Goal: Task Accomplishment & Management: Manage account settings

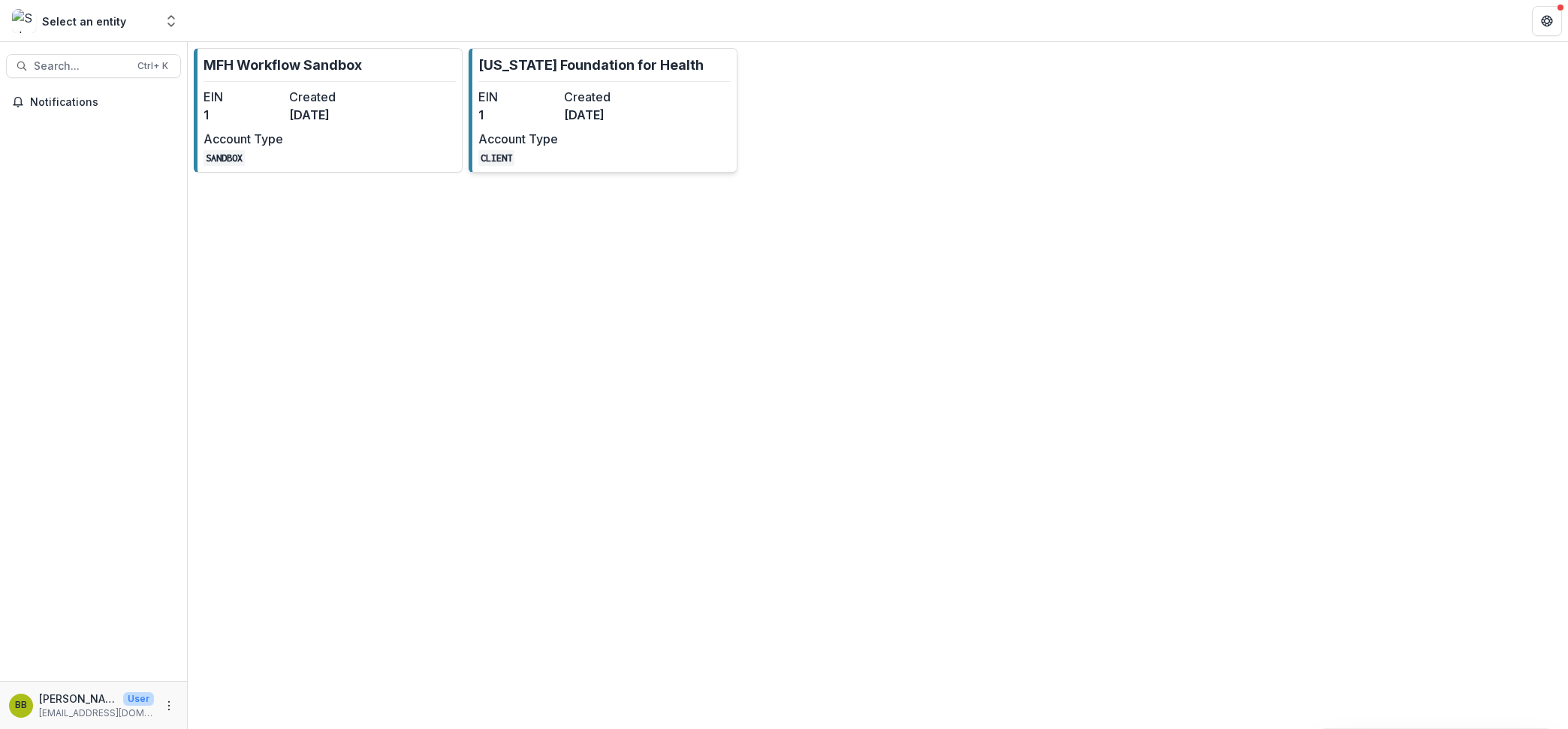
click at [613, 134] on div "EIN 1 Created [DATE] Account Type CLIENT" at bounding box center [560, 127] width 165 height 79
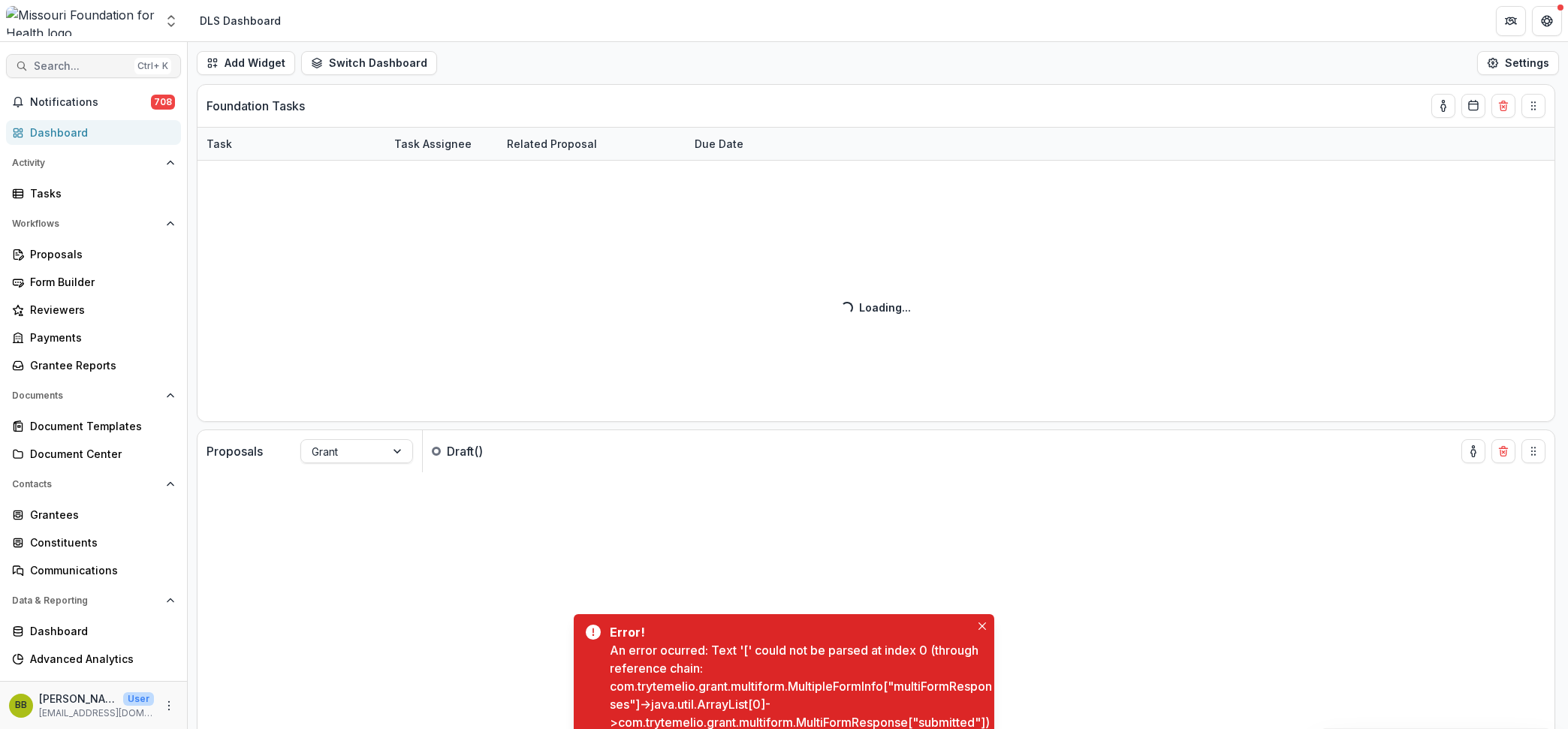
click at [79, 63] on span "Search..." at bounding box center [80, 66] width 94 height 12
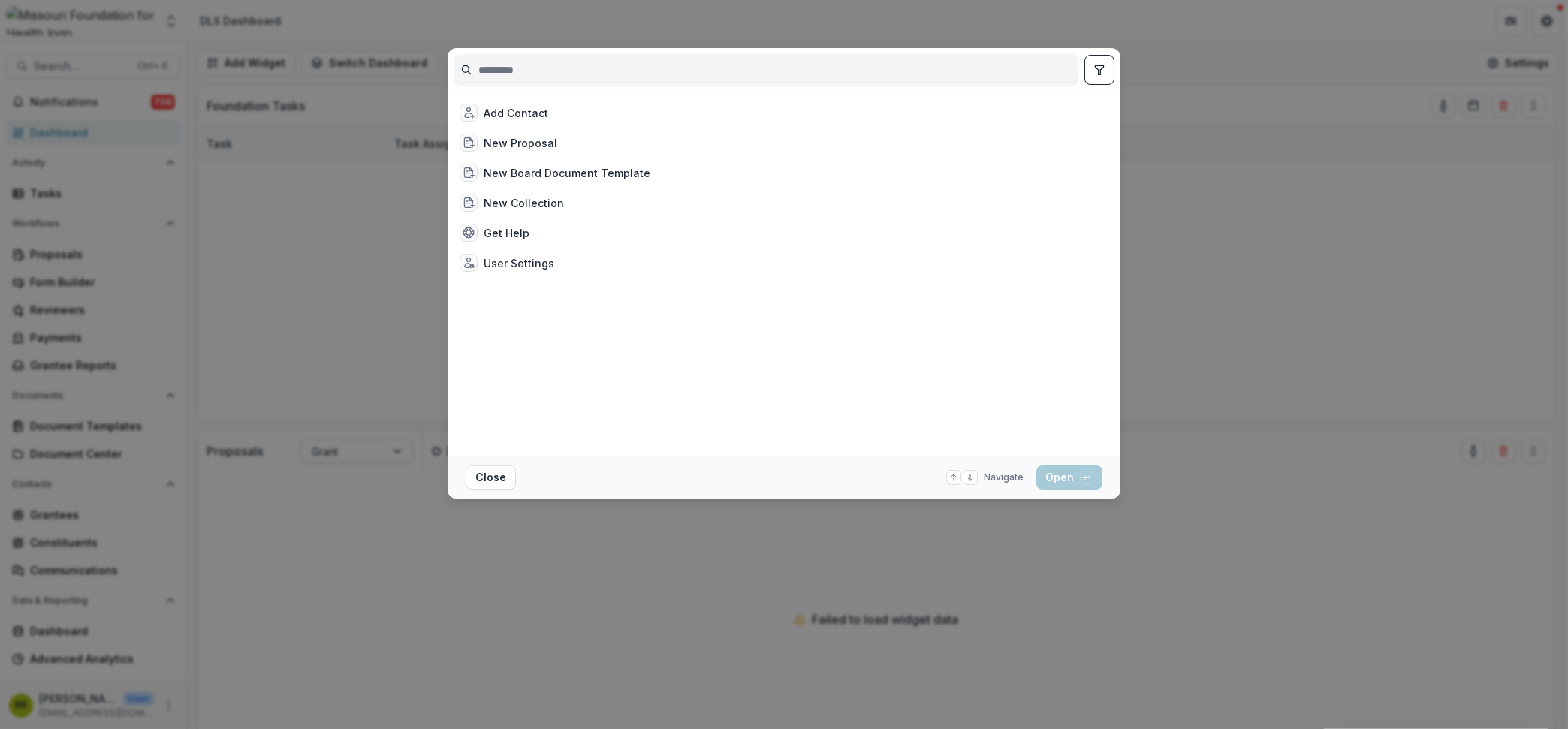
click at [689, 65] on input at bounding box center [766, 70] width 623 height 24
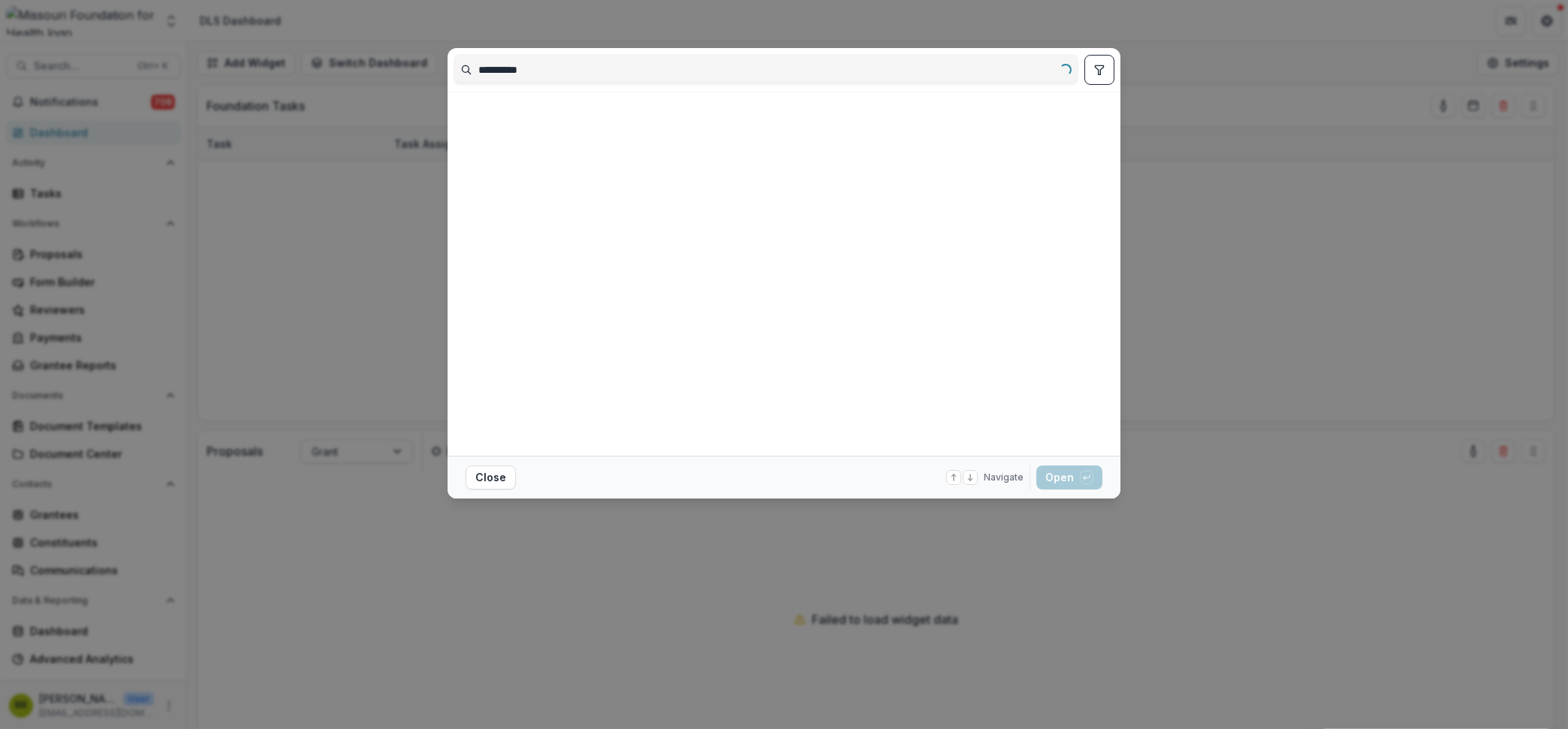
type input "**********"
click at [1105, 78] on button "toggle filters" at bounding box center [1099, 70] width 30 height 30
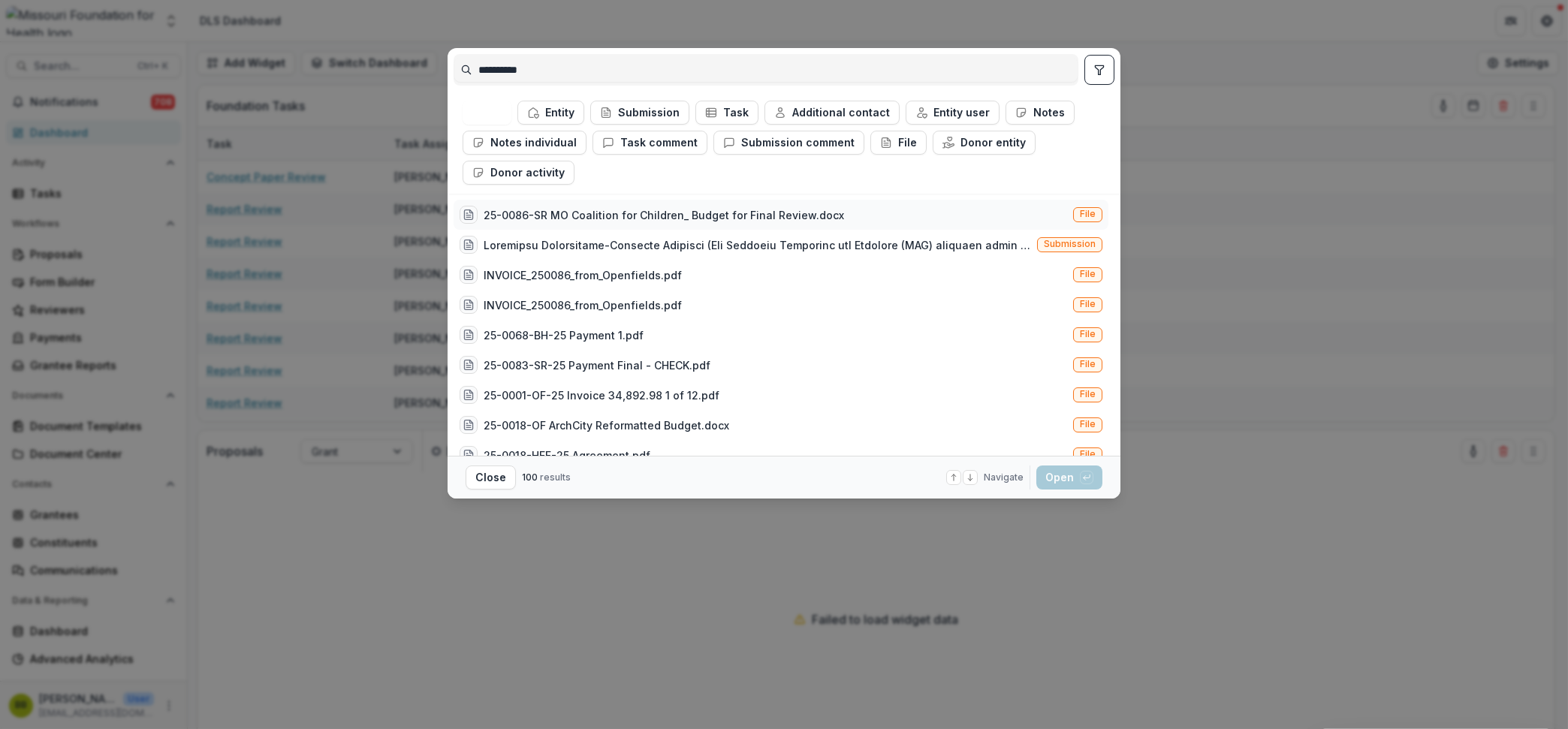
click at [710, 209] on div "25-0086-SR MO Coalition for Children_ Budget for Final Review.docx" at bounding box center [664, 215] width 361 height 16
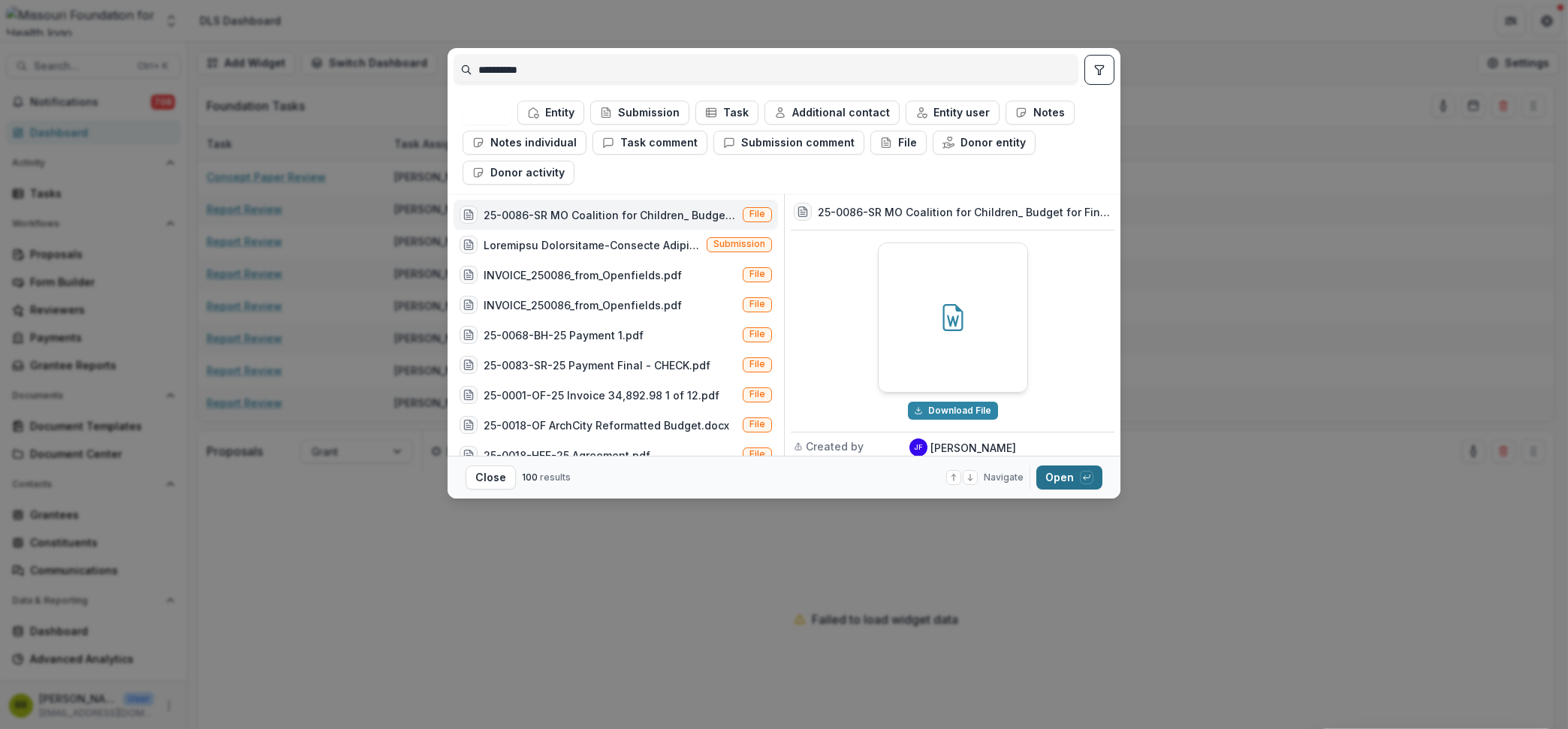
click at [1066, 482] on button "Open with enter key" at bounding box center [1069, 477] width 66 height 24
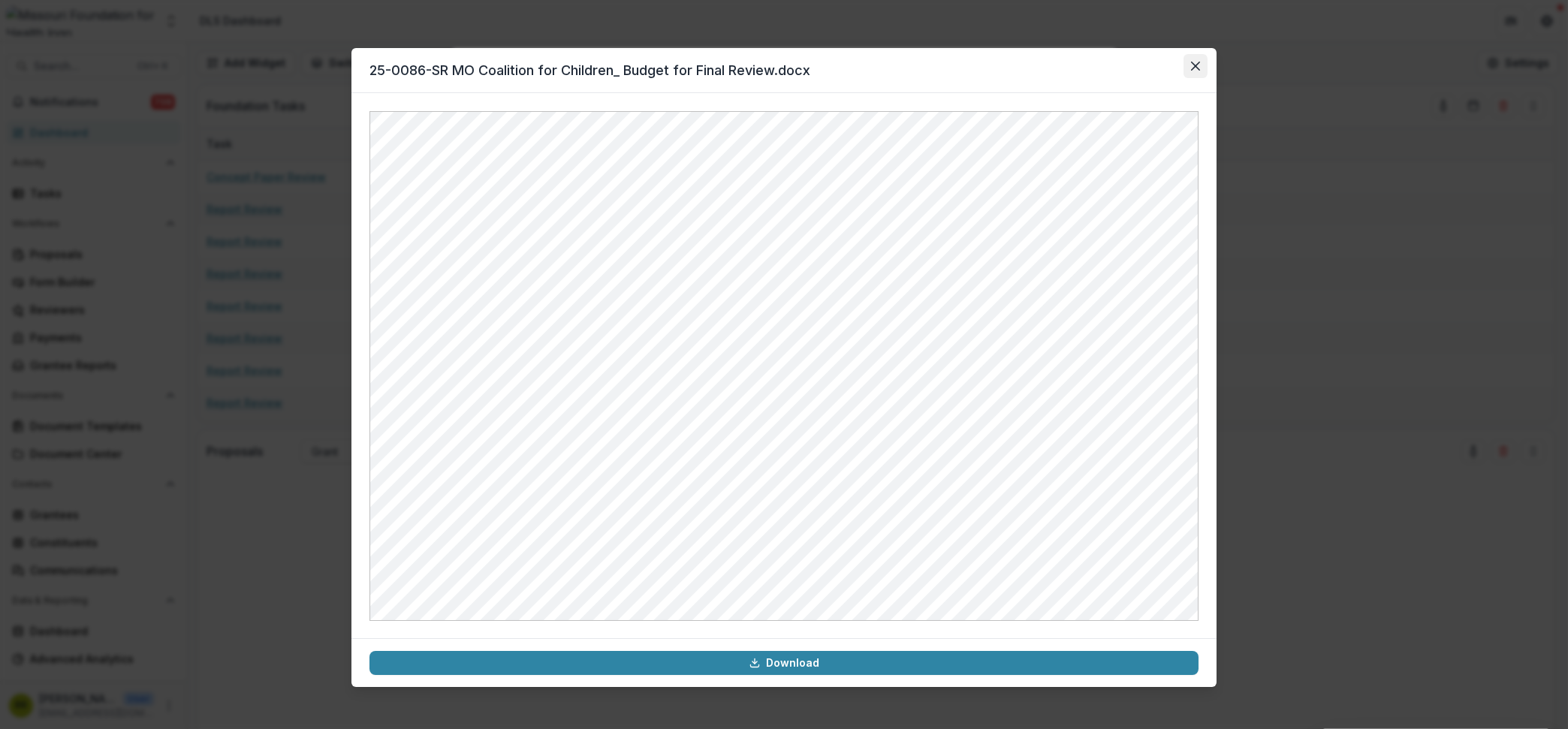
click at [1197, 68] on icon "Close" at bounding box center [1196, 66] width 9 height 9
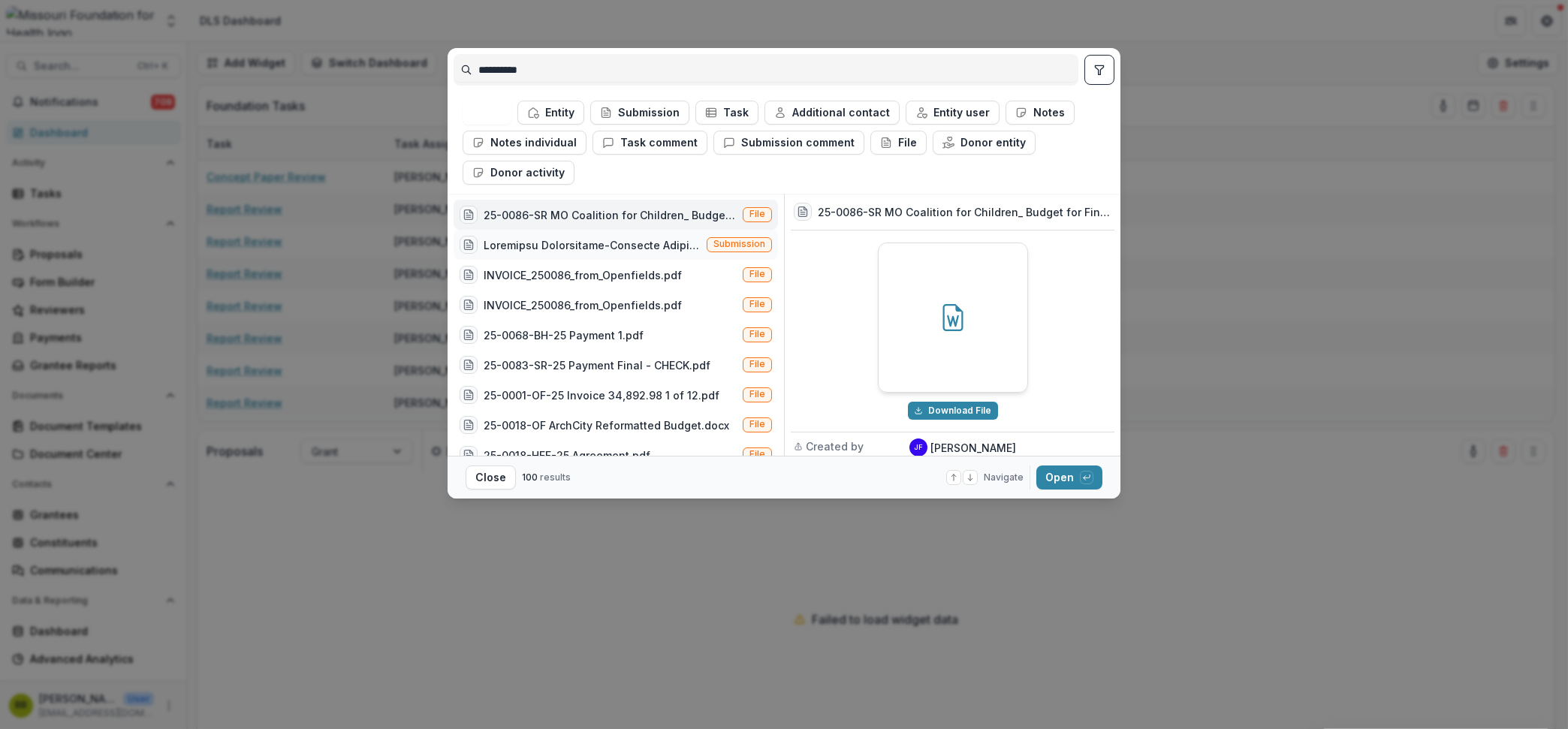
click at [545, 254] on div "Submission" at bounding box center [616, 244] width 325 height 30
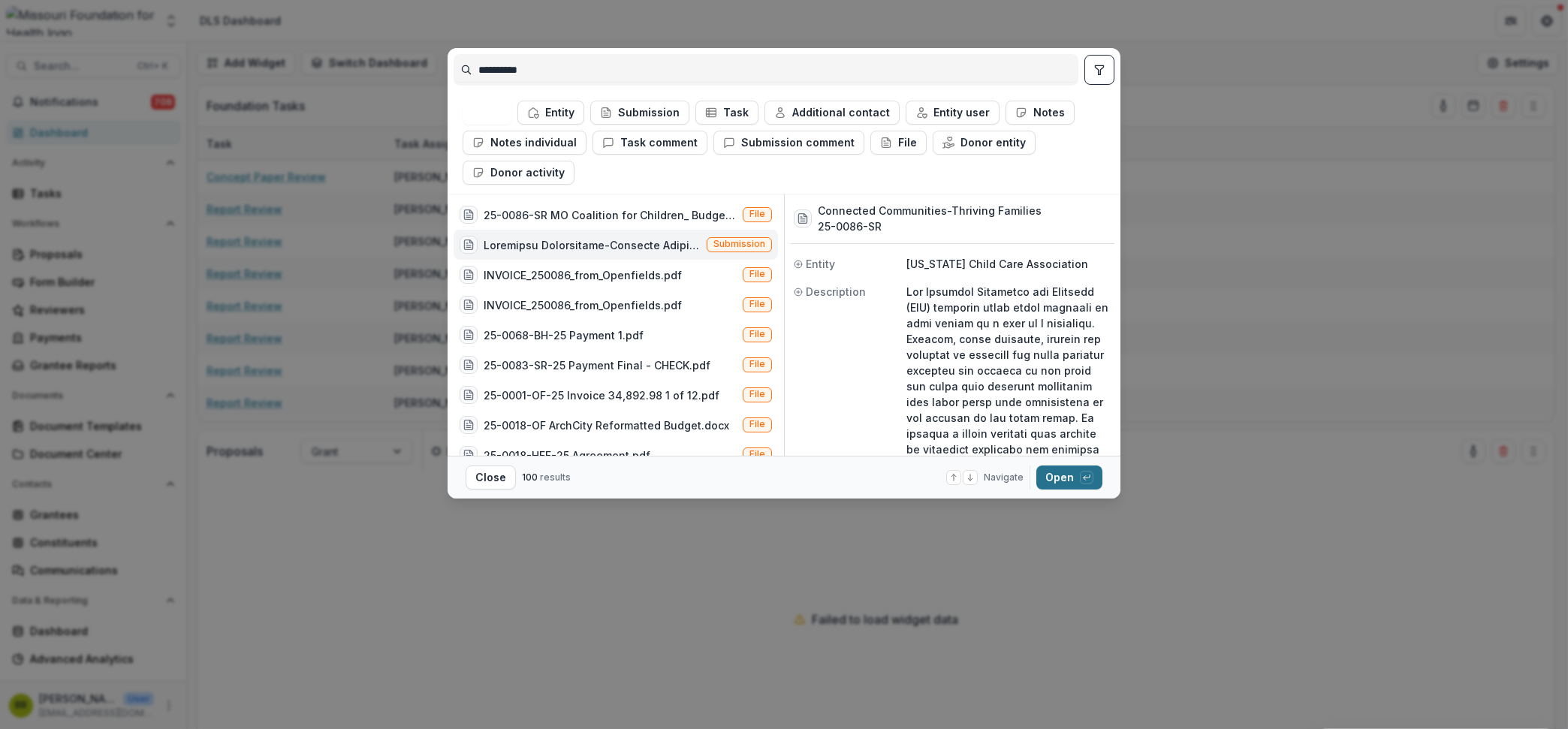
click at [1062, 473] on button "Open with enter key" at bounding box center [1069, 477] width 66 height 24
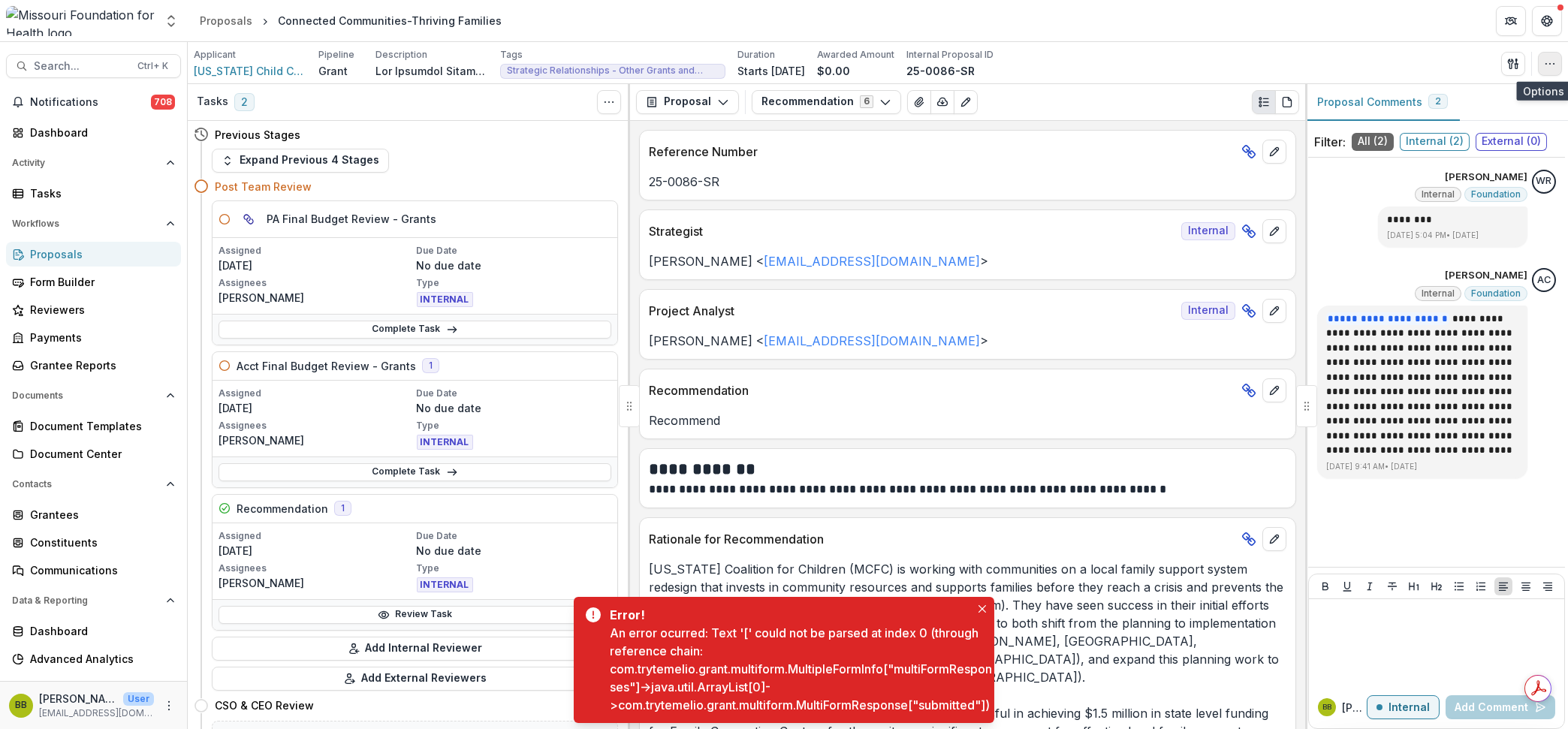
click at [1548, 69] on icon "button" at bounding box center [1550, 64] width 12 height 12
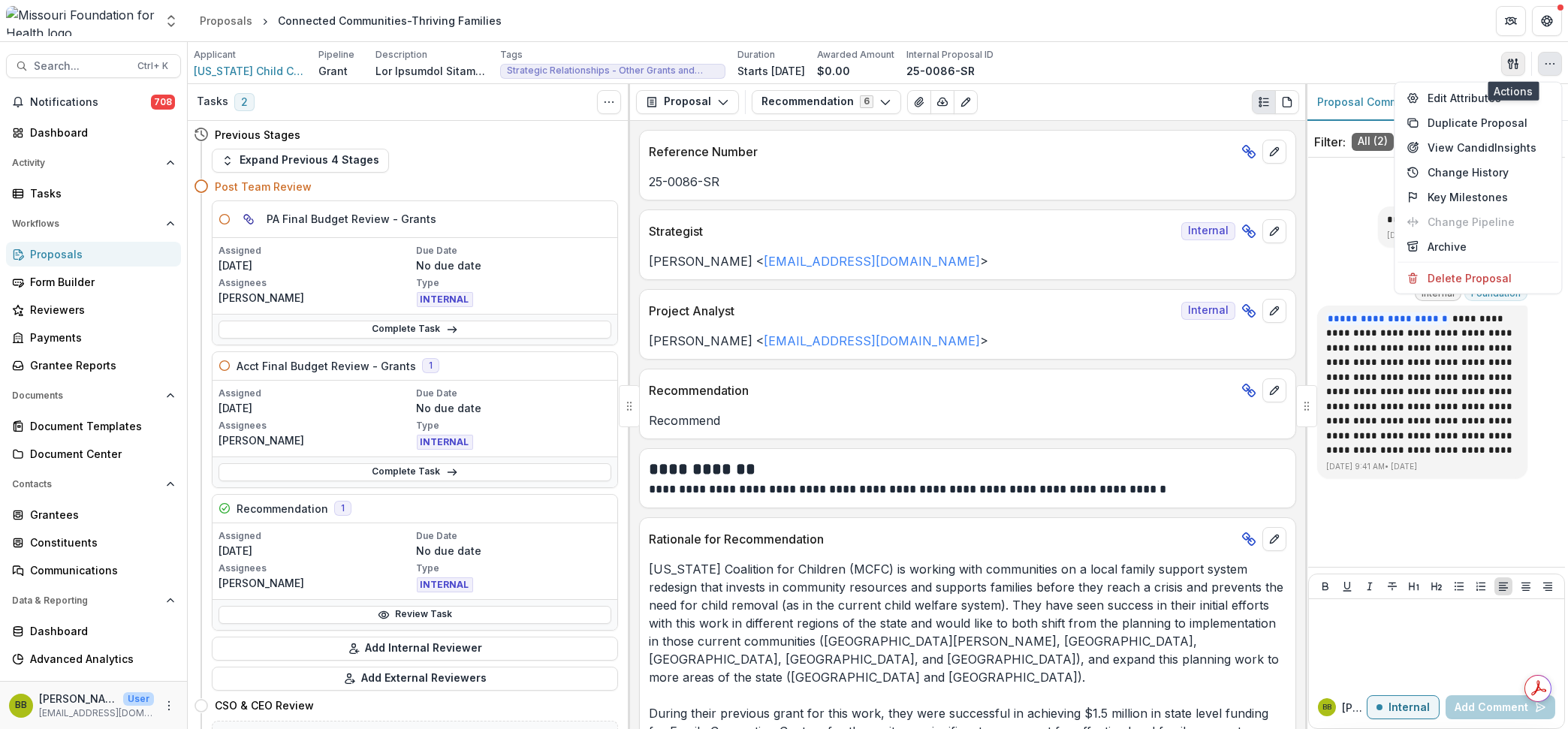
click at [1518, 58] on icon "button" at bounding box center [1513, 64] width 12 height 12
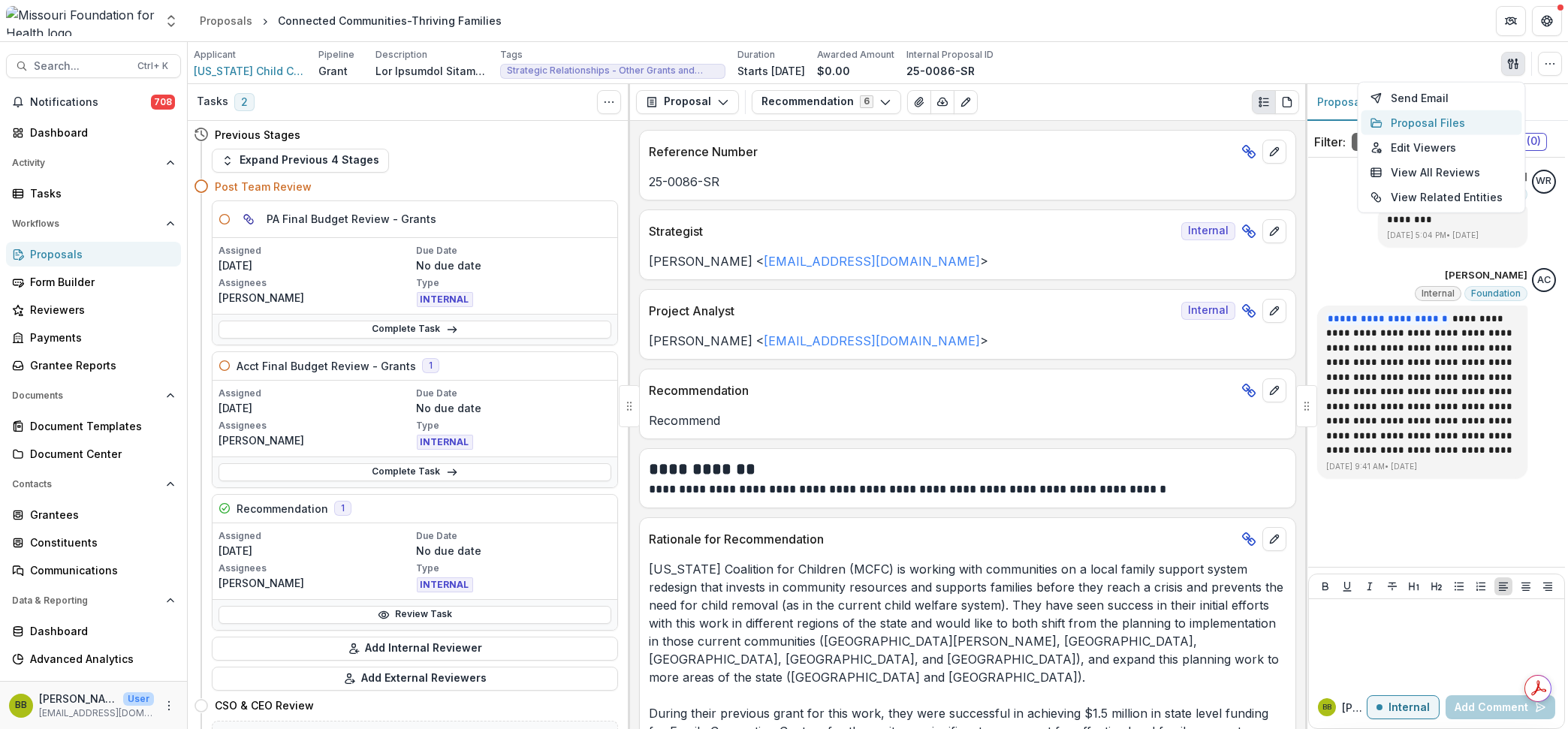
click at [1447, 114] on button "Proposal Files" at bounding box center [1441, 123] width 161 height 25
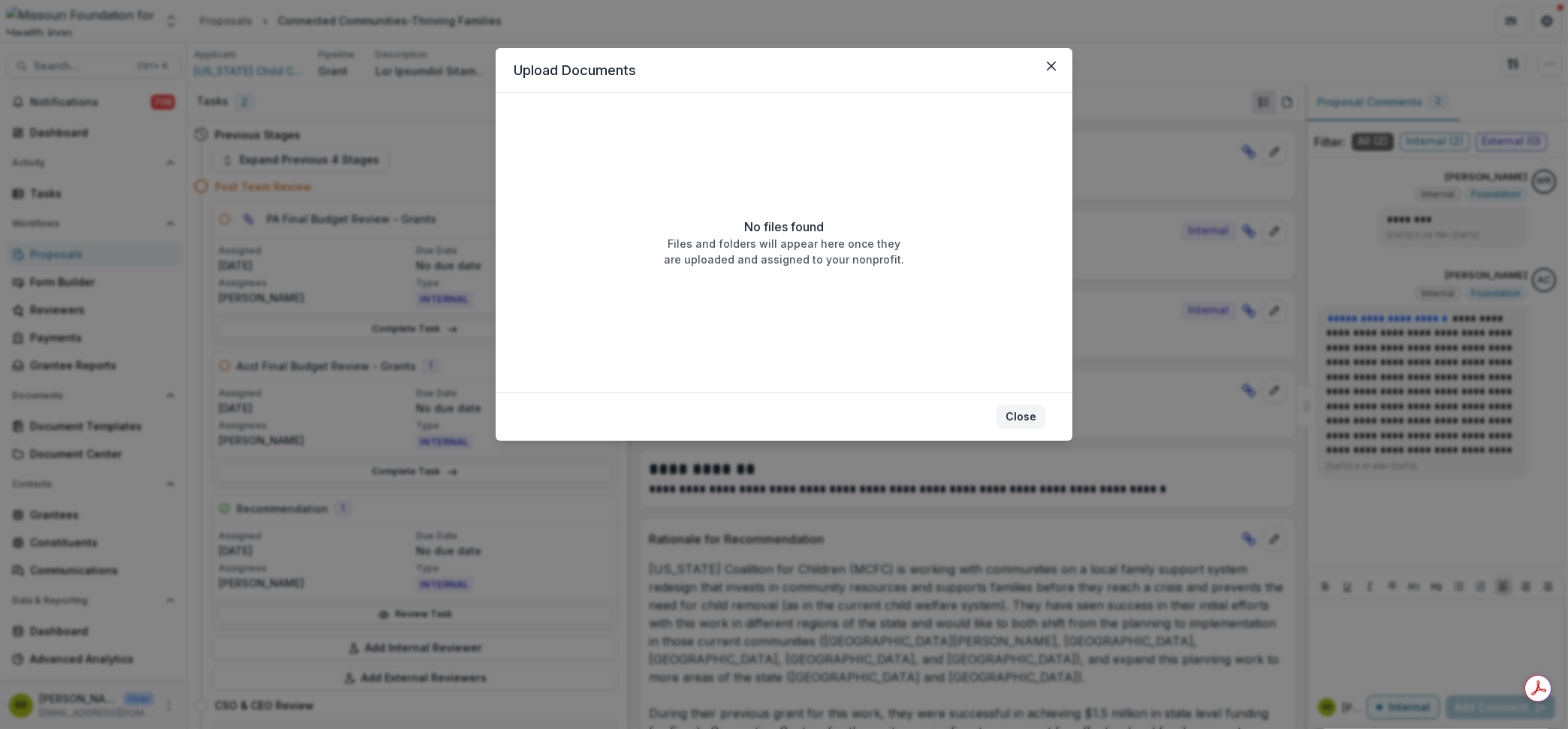
click at [1010, 422] on button "Close" at bounding box center [1021, 417] width 49 height 24
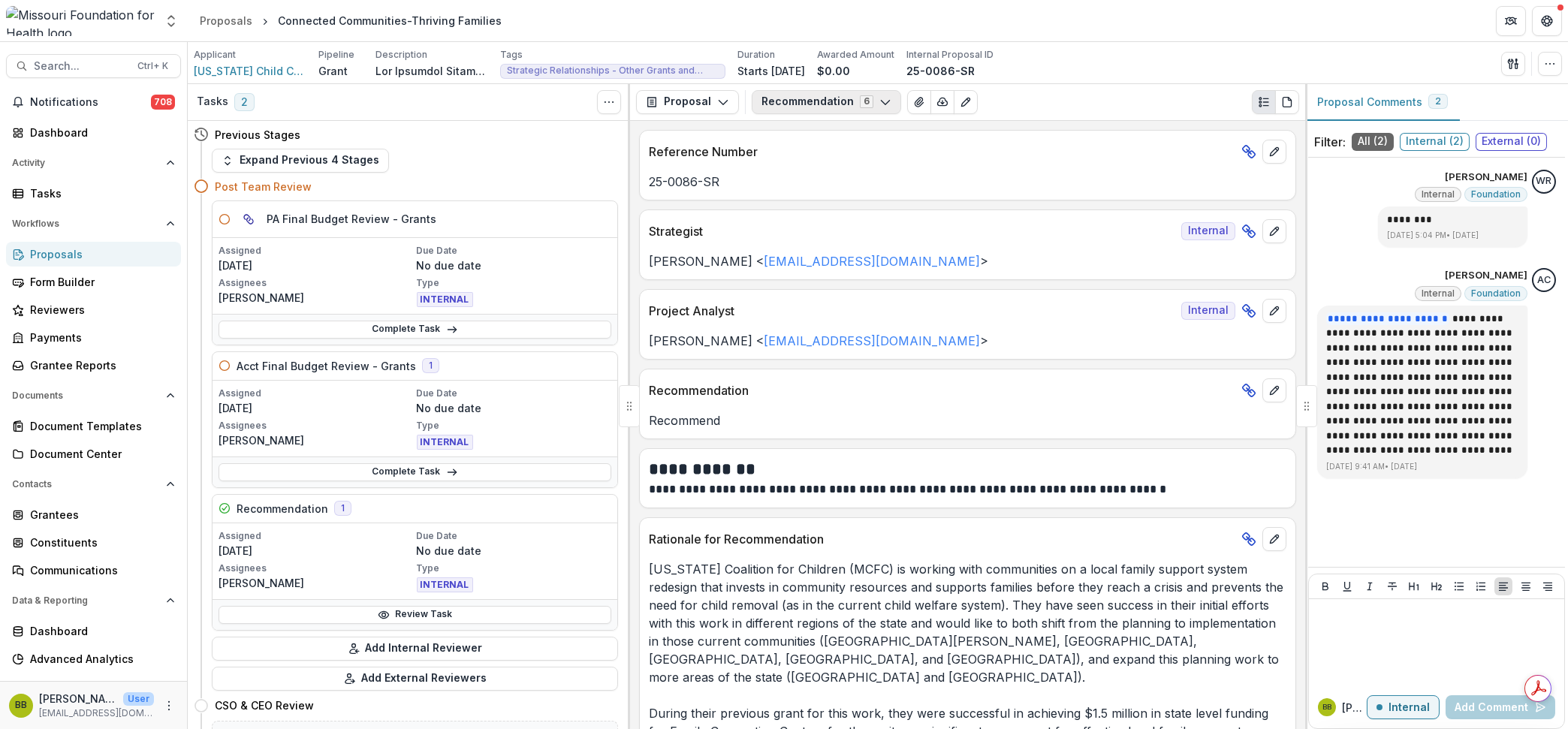
click at [867, 98] on button "Recommendation 6" at bounding box center [826, 101] width 149 height 24
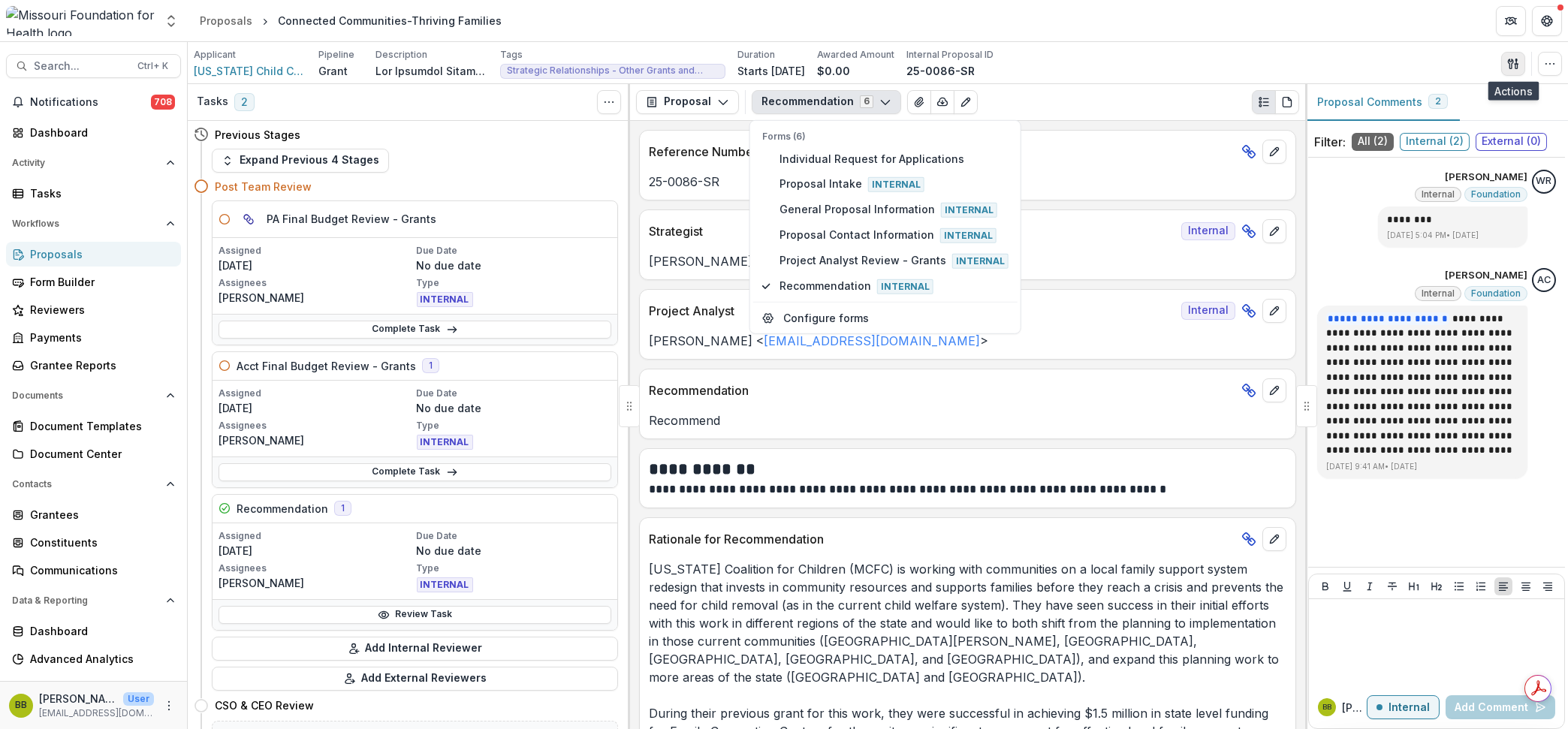
click at [1503, 59] on button "button" at bounding box center [1513, 64] width 24 height 24
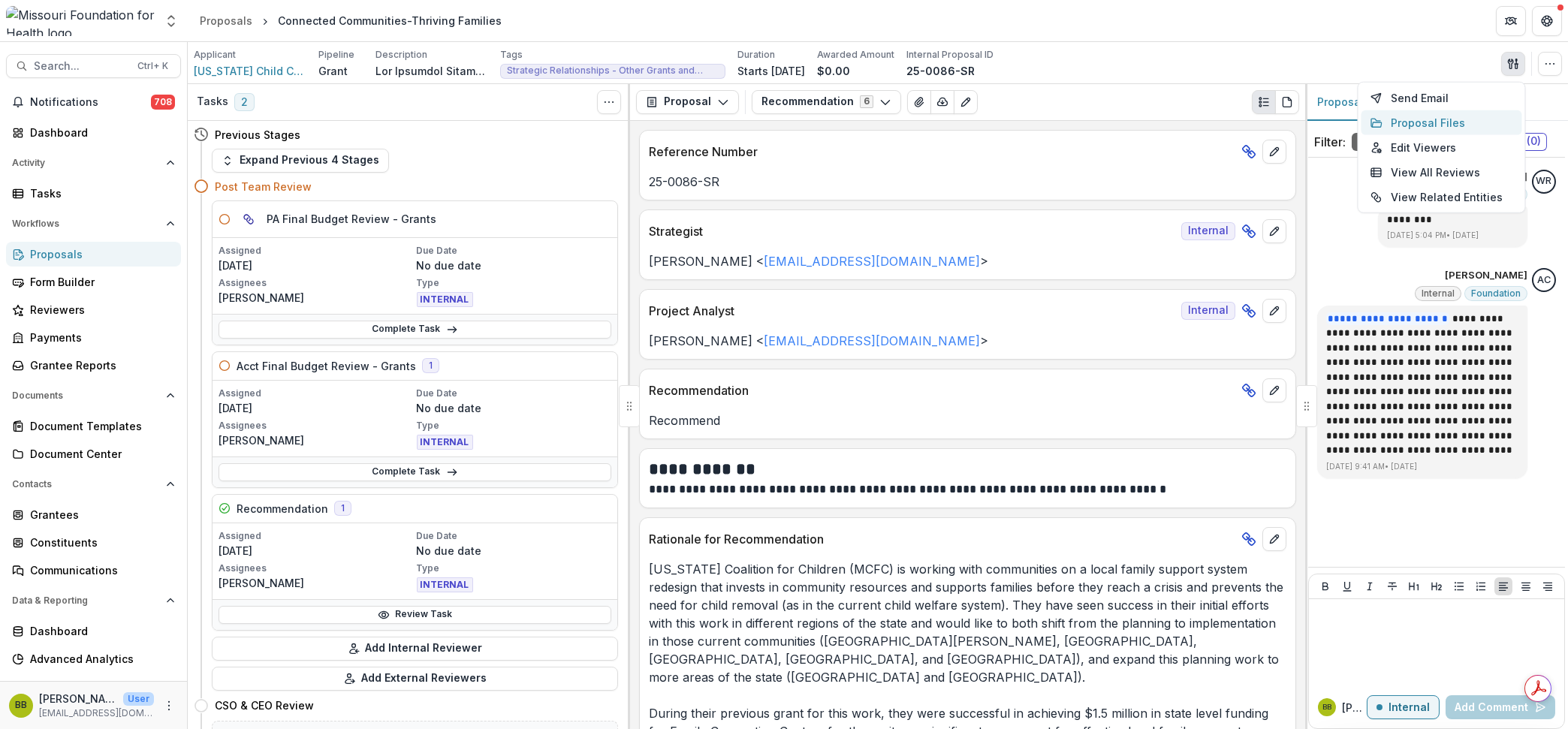
click at [1441, 121] on button "Proposal Files" at bounding box center [1441, 123] width 161 height 25
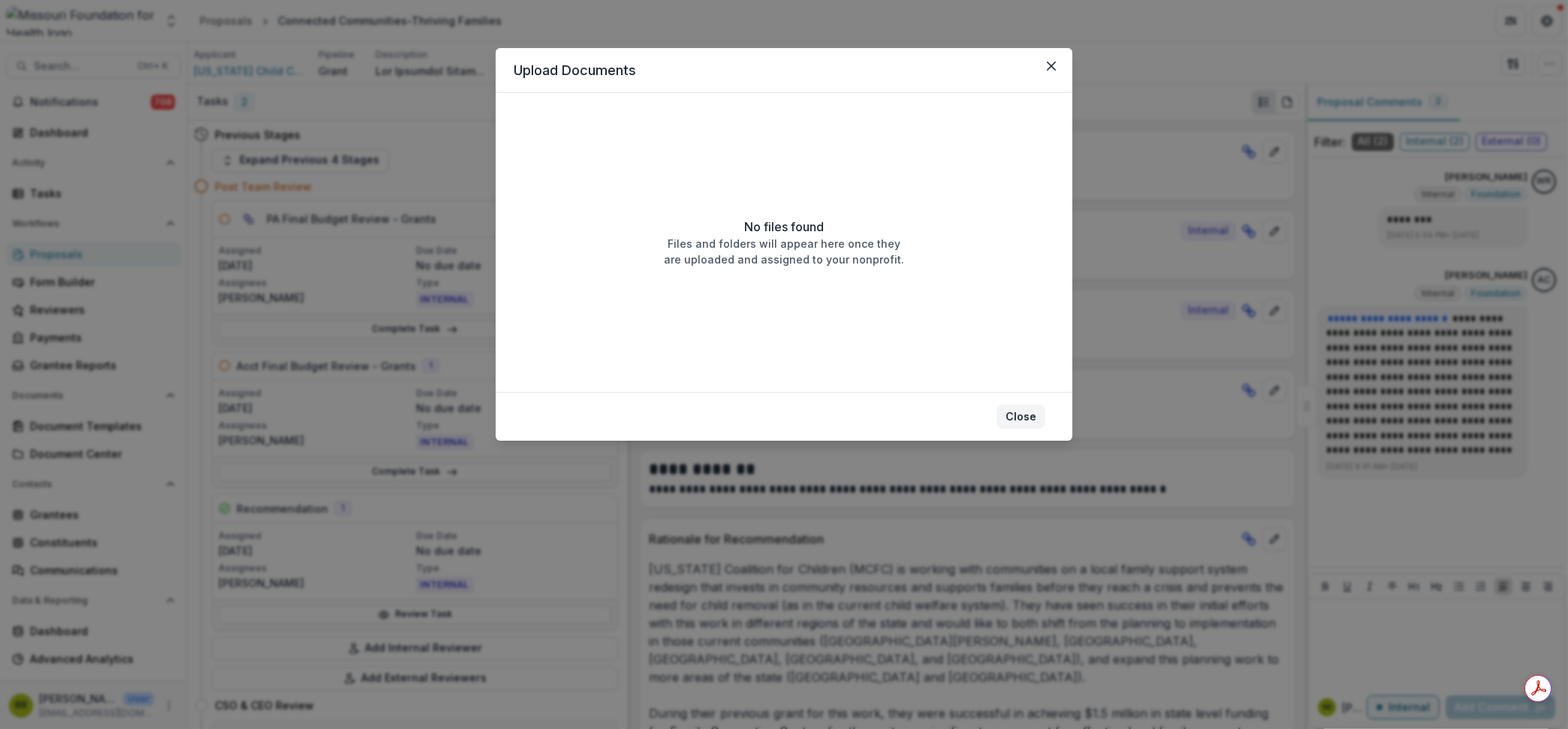
click at [1008, 423] on button "Close" at bounding box center [1021, 417] width 49 height 24
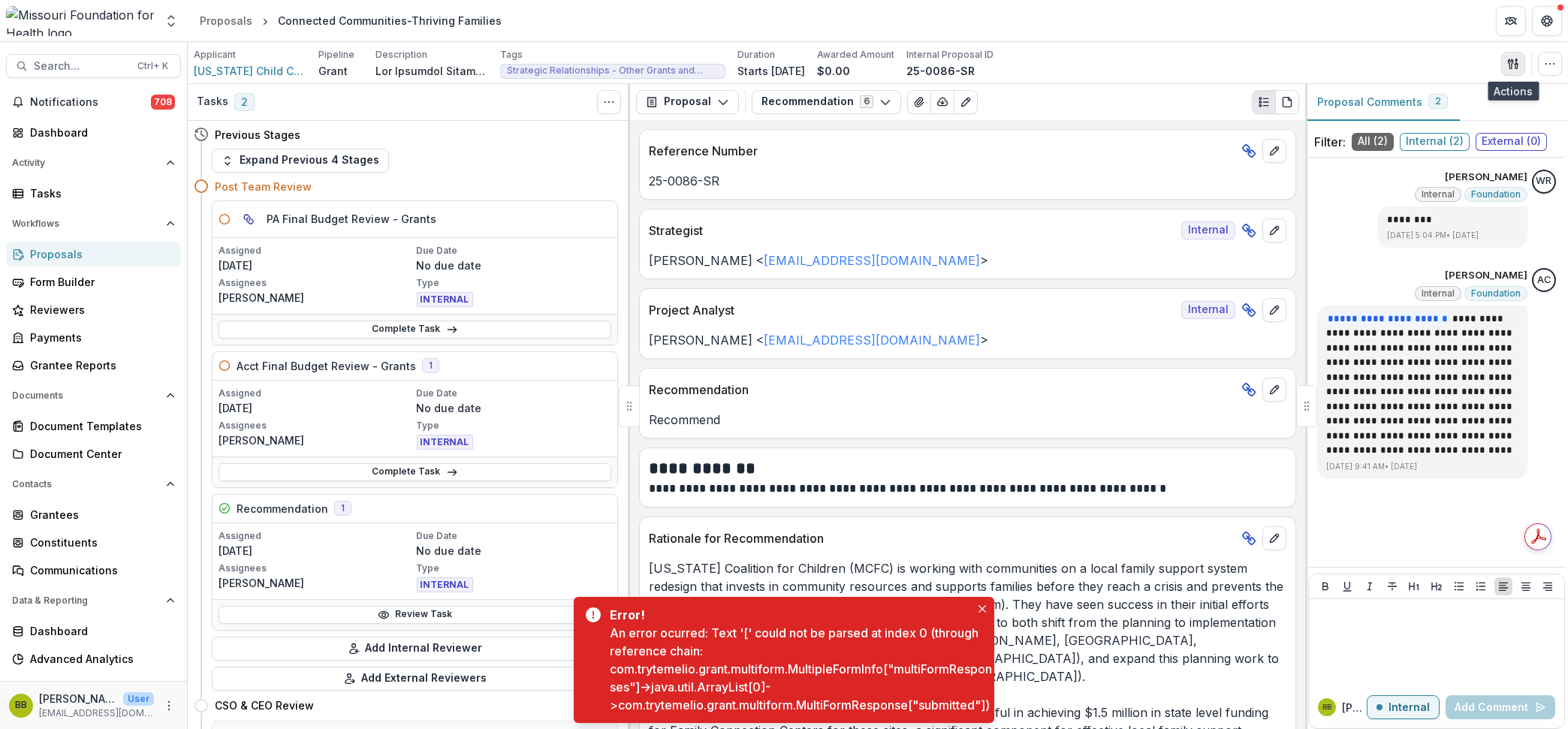
click at [1513, 61] on icon "button" at bounding box center [1511, 63] width 5 height 10
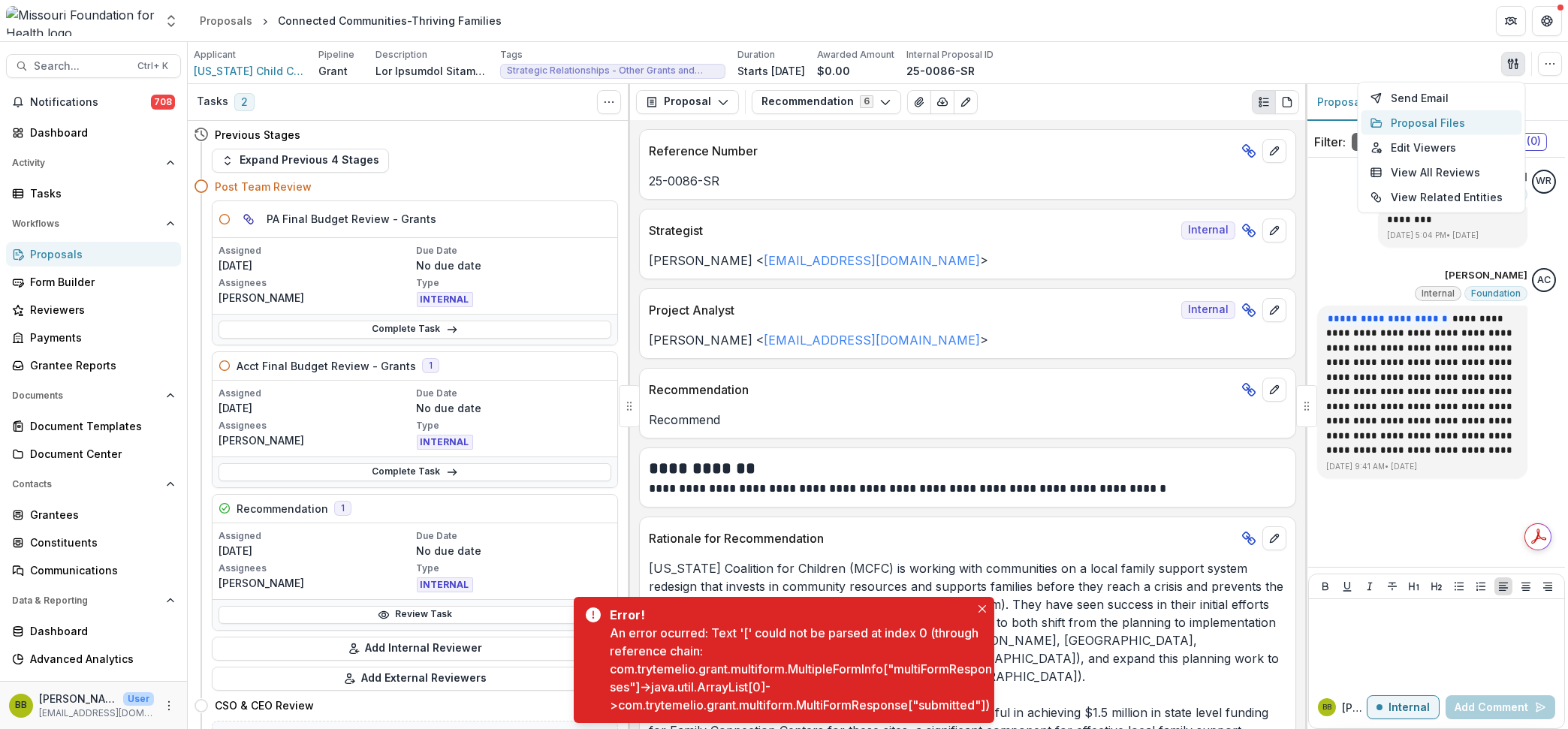
click at [1441, 124] on button "Proposal Files" at bounding box center [1441, 123] width 161 height 25
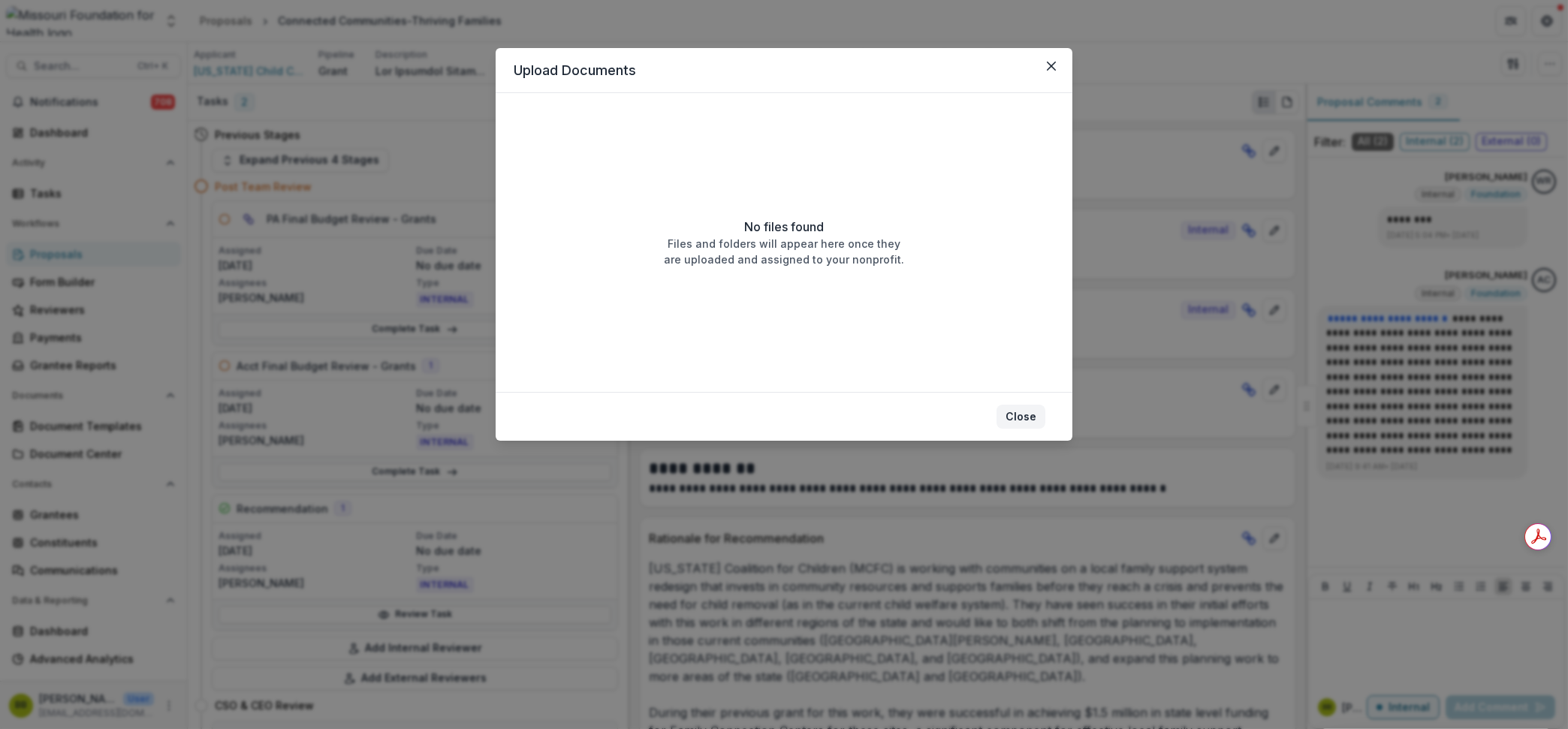
click at [1010, 428] on footer "Close" at bounding box center [784, 416] width 577 height 49
click at [1015, 422] on button "Close" at bounding box center [1021, 417] width 49 height 24
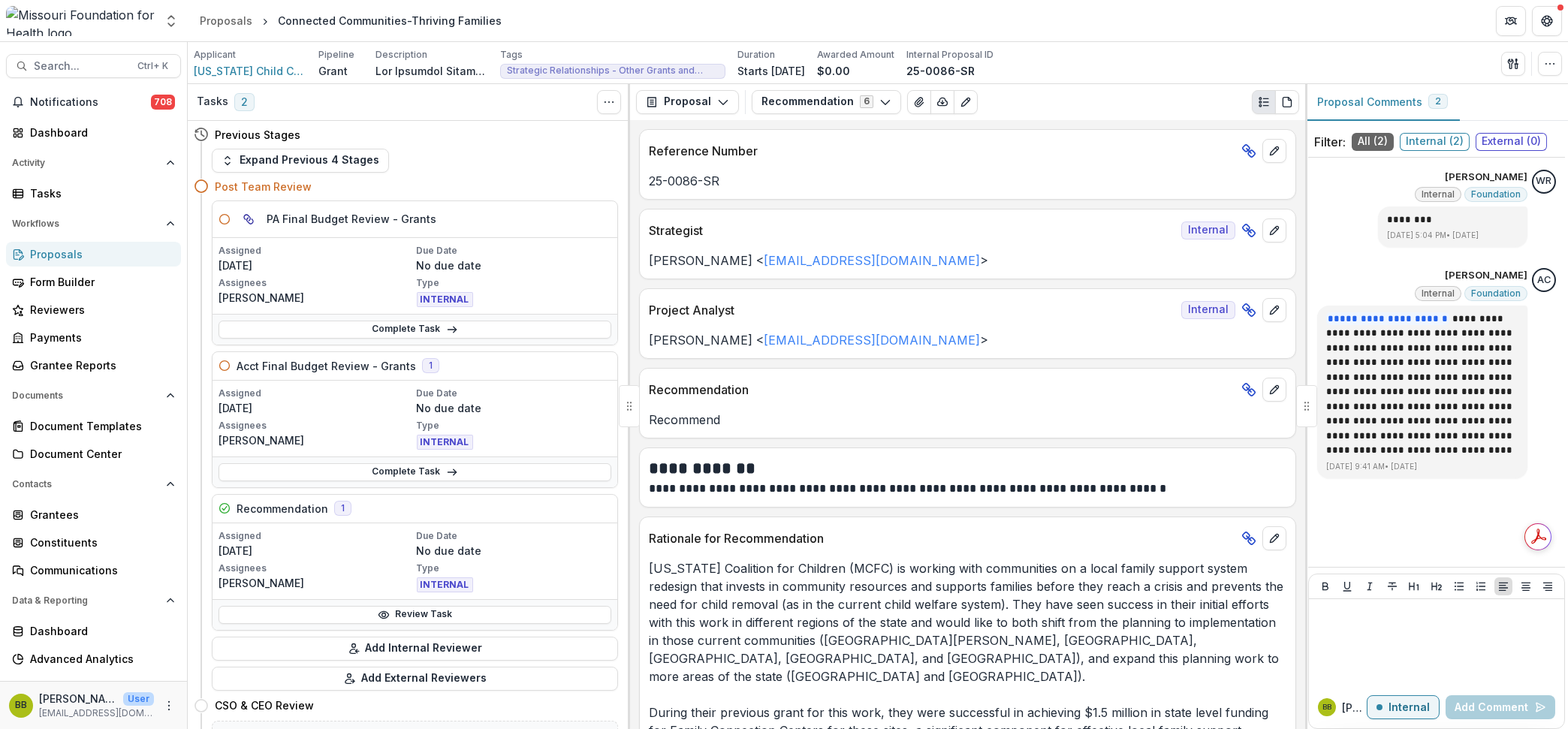
click at [357, 280] on p "Assignees" at bounding box center [316, 282] width 195 height 13
click at [376, 411] on p "[DATE]" at bounding box center [316, 409] width 195 height 16
click at [374, 475] on link "Complete Task" at bounding box center [415, 472] width 393 height 18
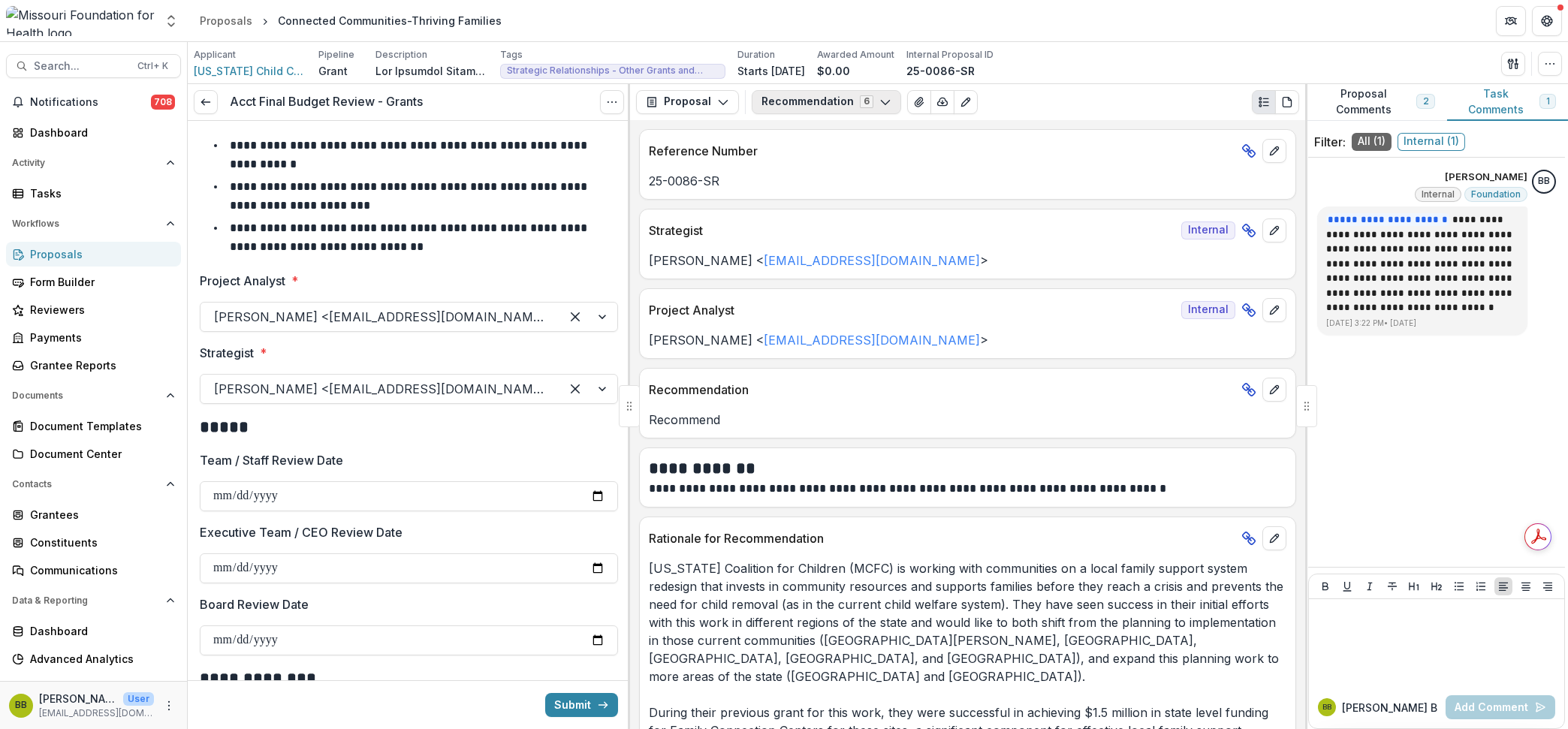
click at [830, 94] on button "Recommendation 6" at bounding box center [826, 101] width 149 height 24
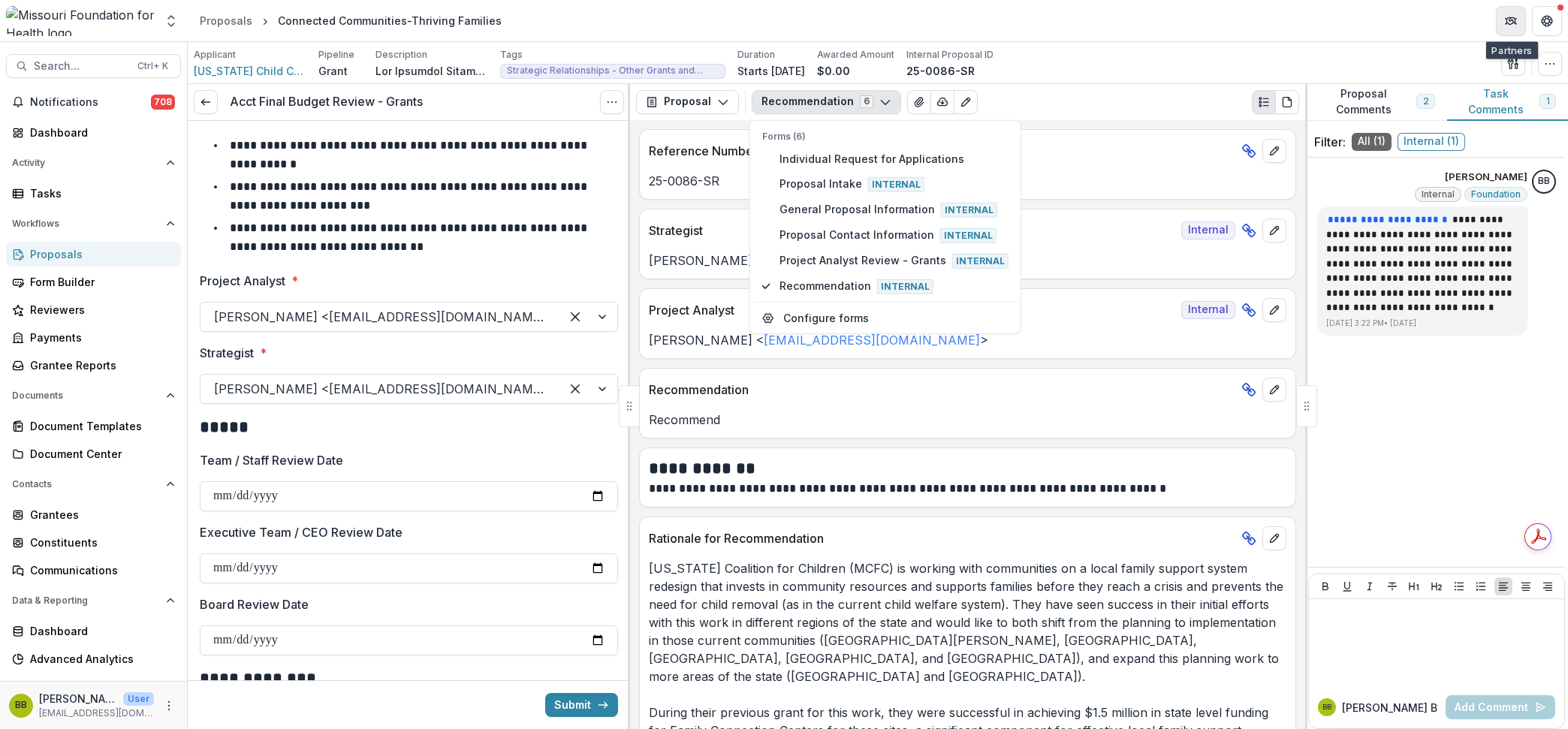
click at [1497, 26] on button "Partners" at bounding box center [1512, 21] width 30 height 30
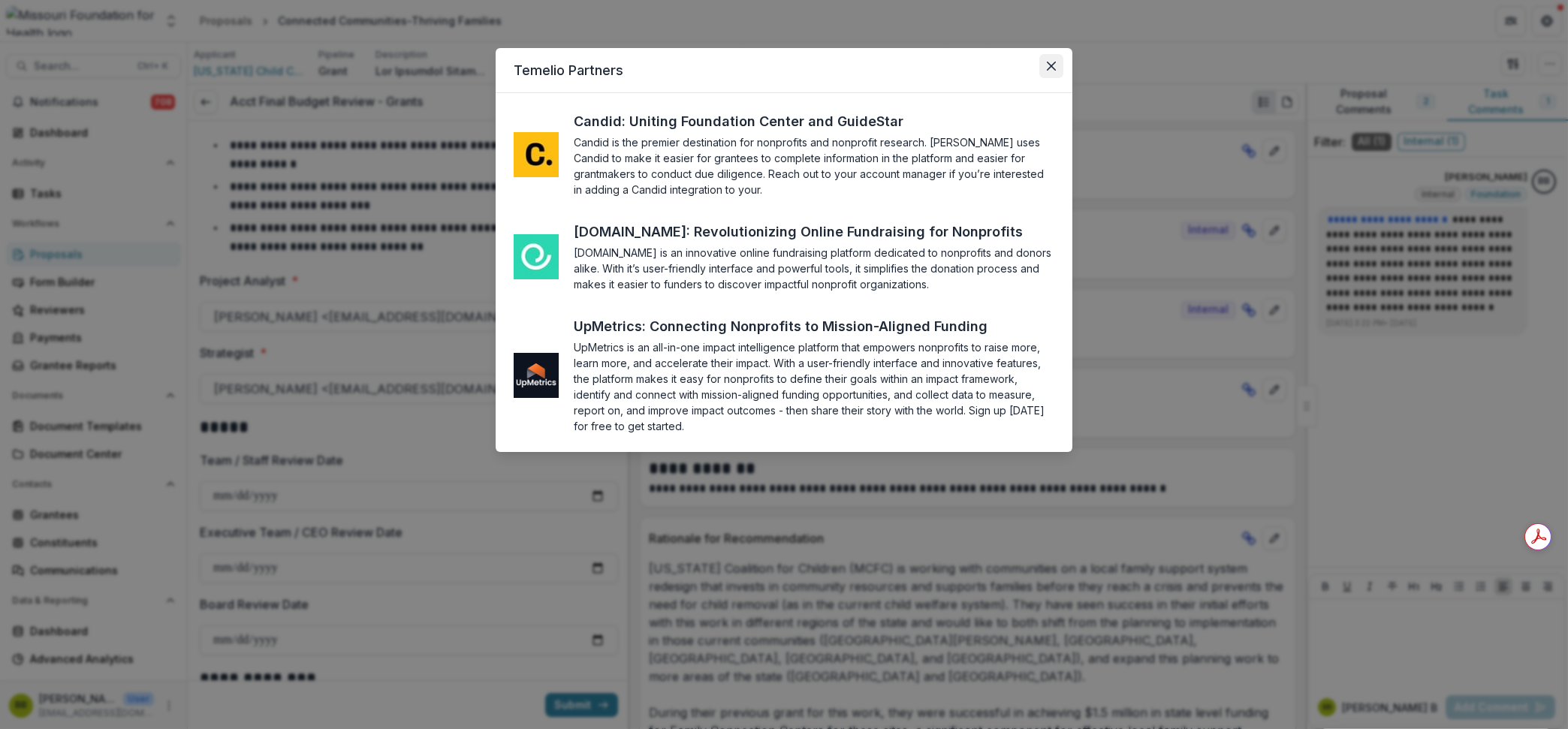
click at [1048, 66] on icon "Close" at bounding box center [1052, 66] width 9 height 9
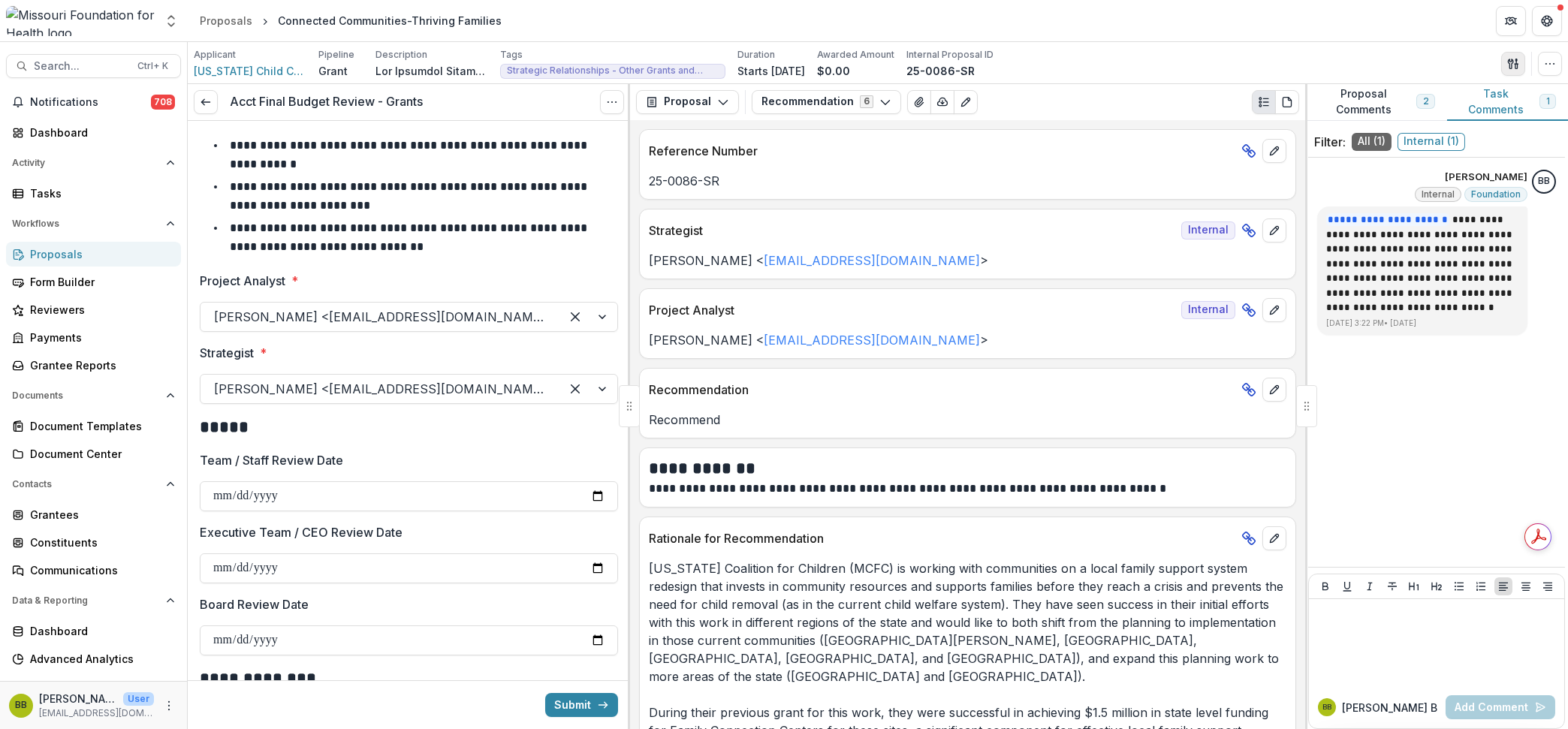
click at [1518, 70] on button "button" at bounding box center [1513, 64] width 24 height 24
click at [1437, 121] on button "Proposal Files" at bounding box center [1441, 123] width 161 height 25
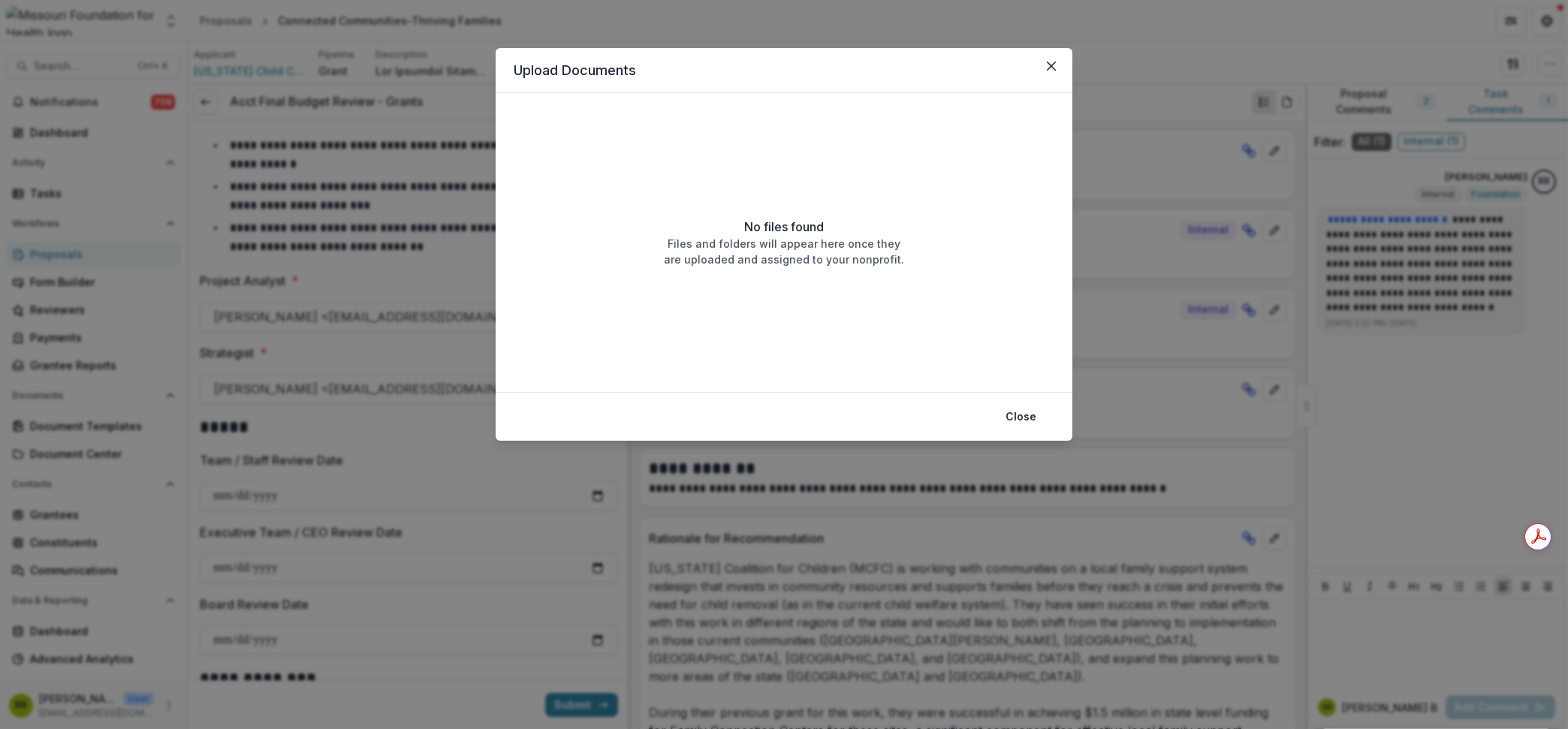
drag, startPoint x: 1021, startPoint y: 412, endPoint x: 1028, endPoint y: 377, distance: 35.7
click at [1022, 412] on button "Close" at bounding box center [1021, 417] width 49 height 24
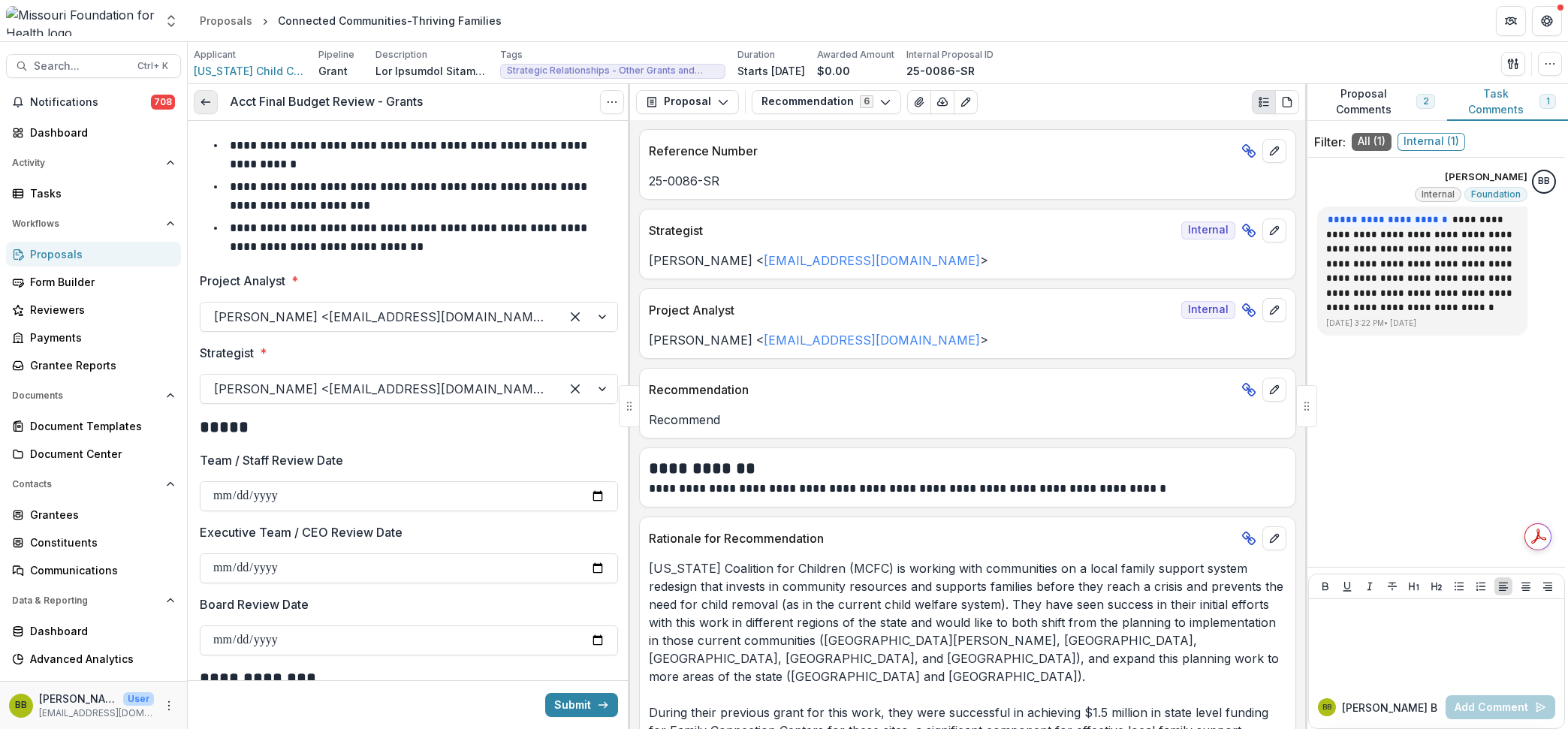
click at [214, 100] on link at bounding box center [206, 101] width 24 height 24
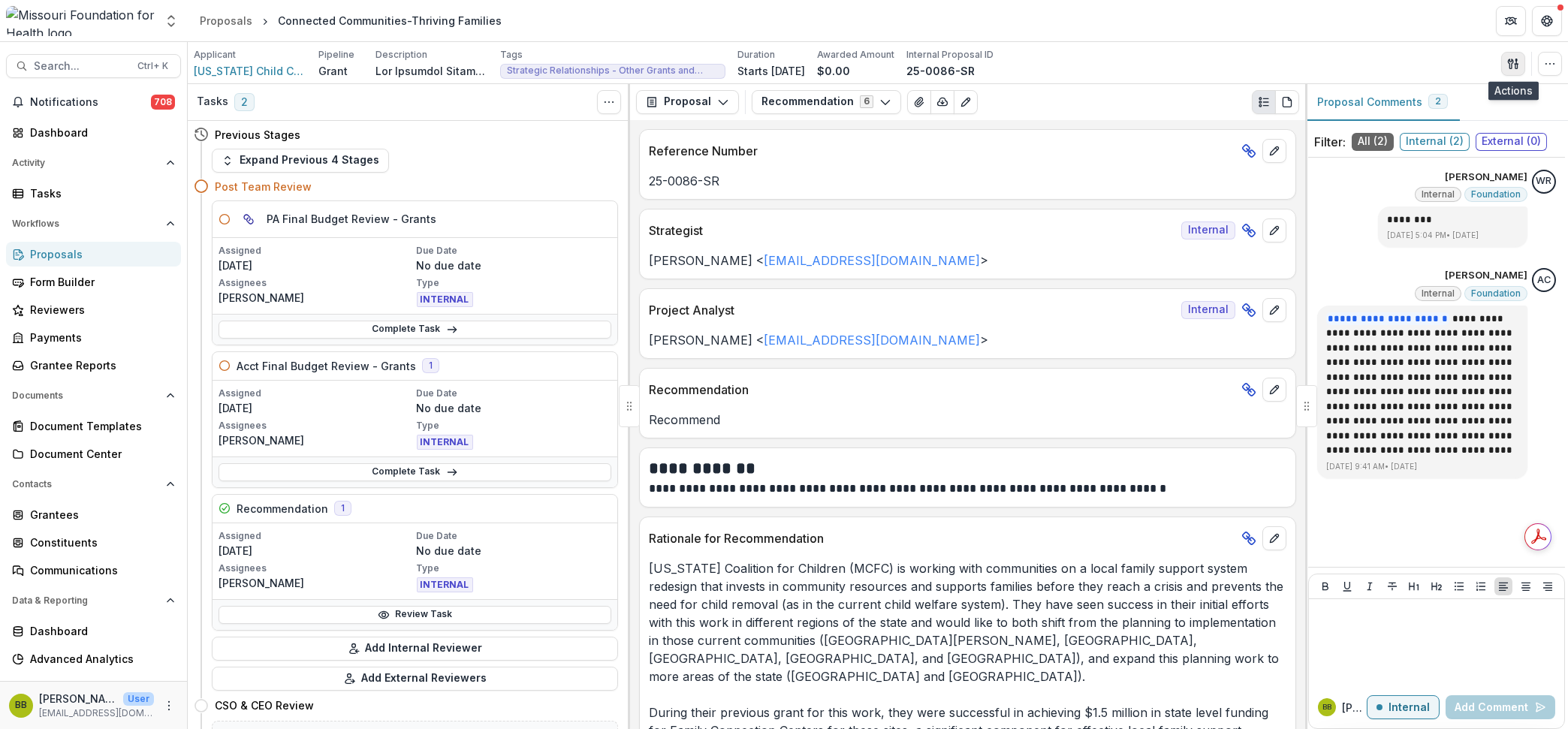
click at [1517, 64] on icon "button" at bounding box center [1513, 64] width 12 height 12
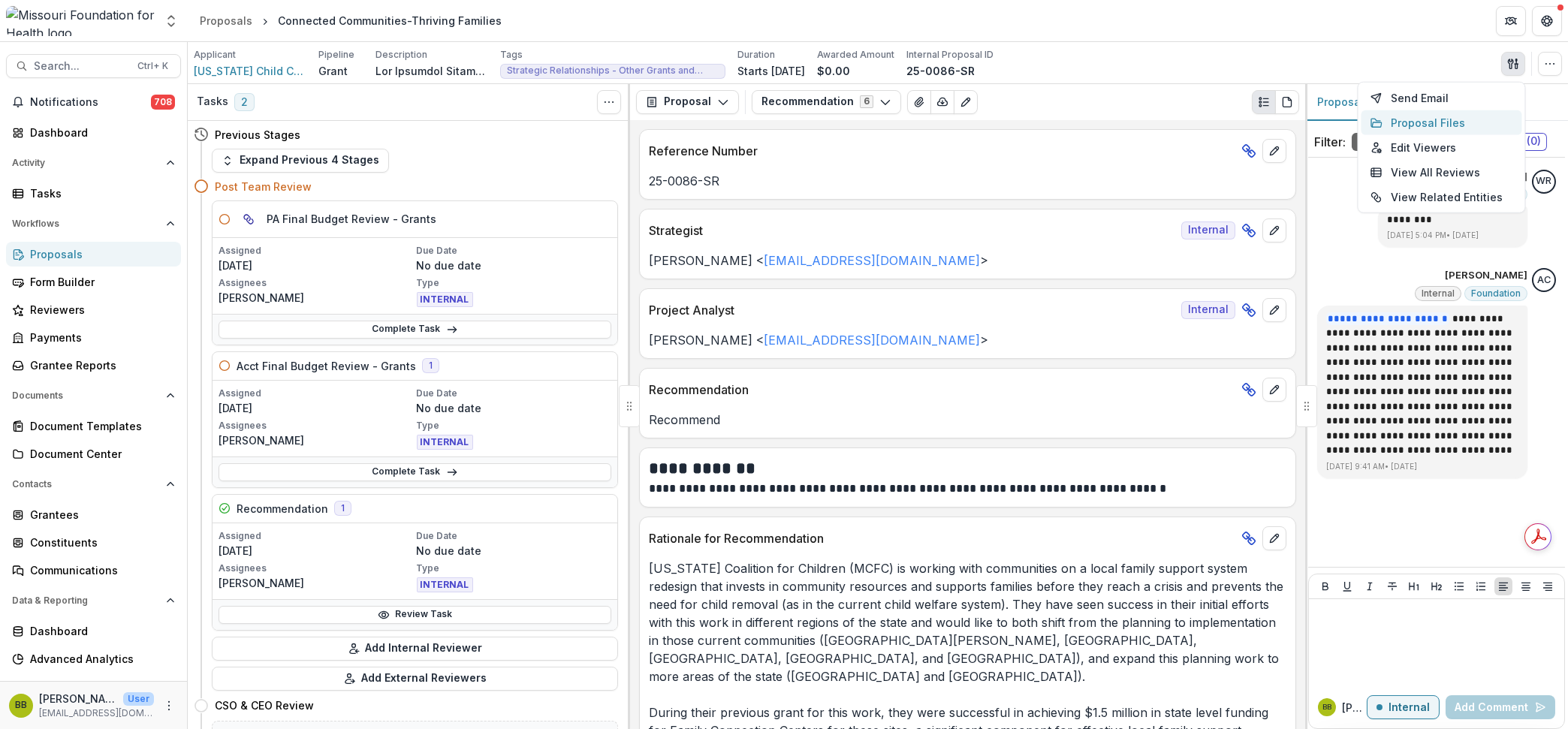
click at [1453, 121] on button "Proposal Files" at bounding box center [1441, 123] width 161 height 25
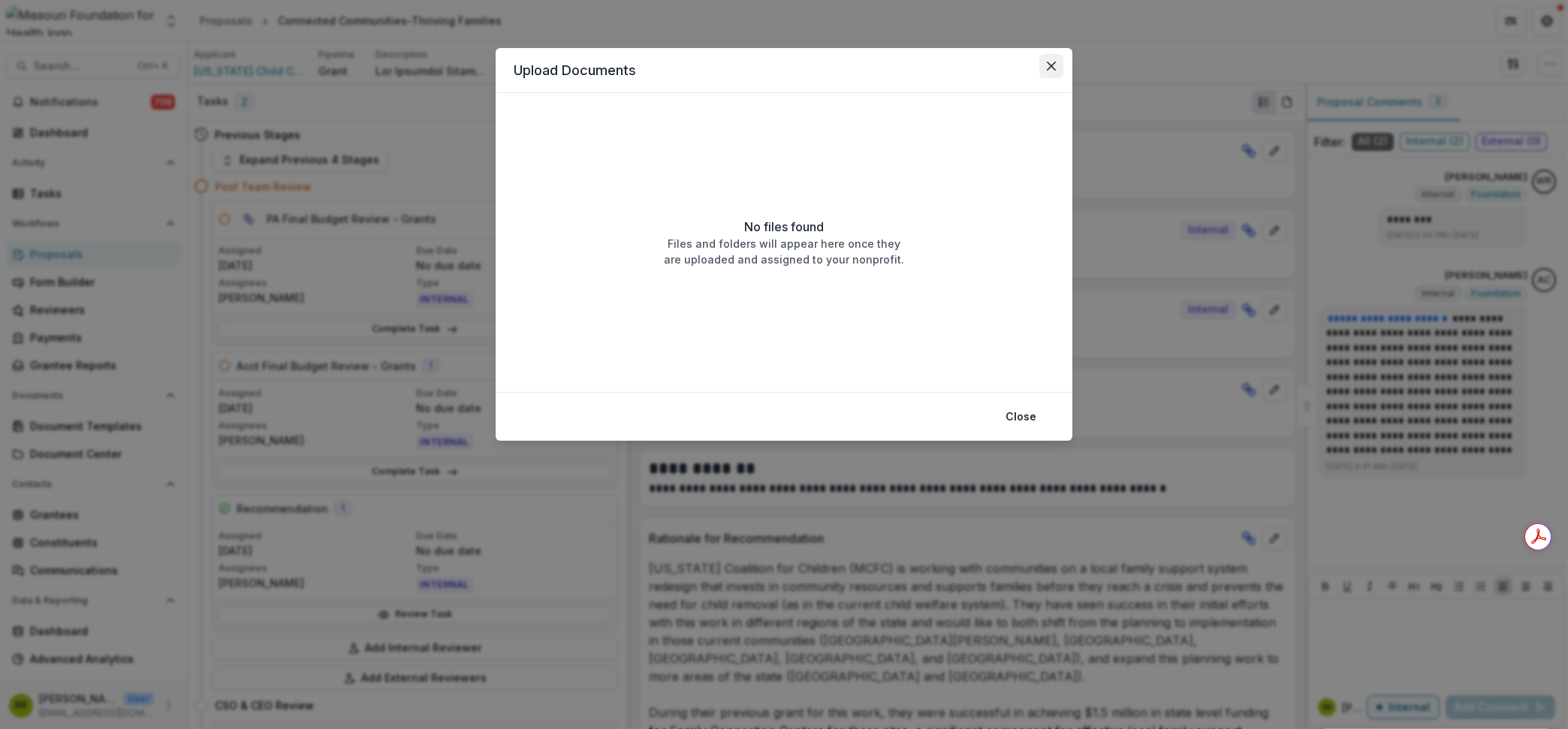
click at [1047, 77] on button "Close" at bounding box center [1051, 65] width 24 height 24
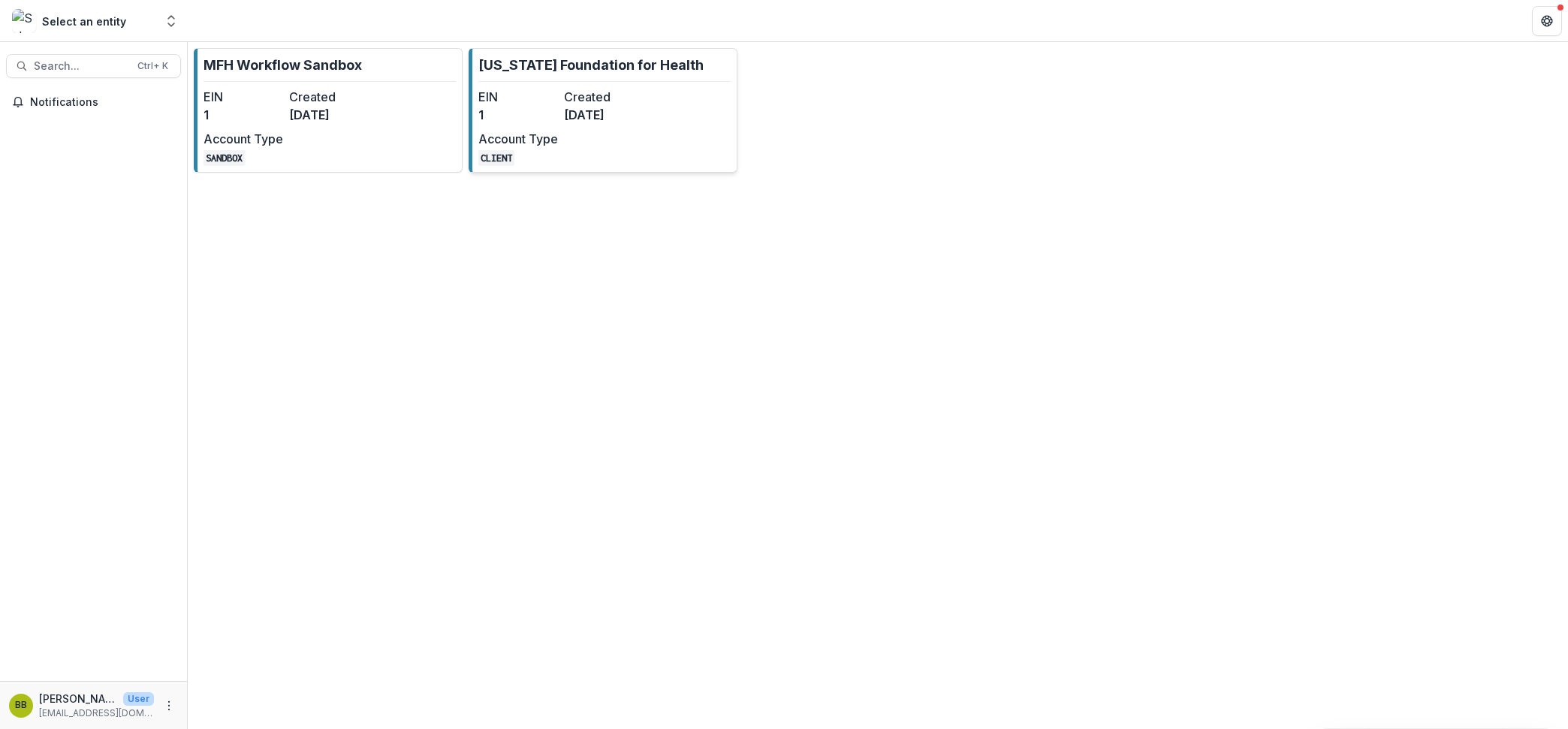
click at [626, 139] on div "EIN 1 Created [DATE] Account Type CLIENT" at bounding box center [560, 127] width 165 height 79
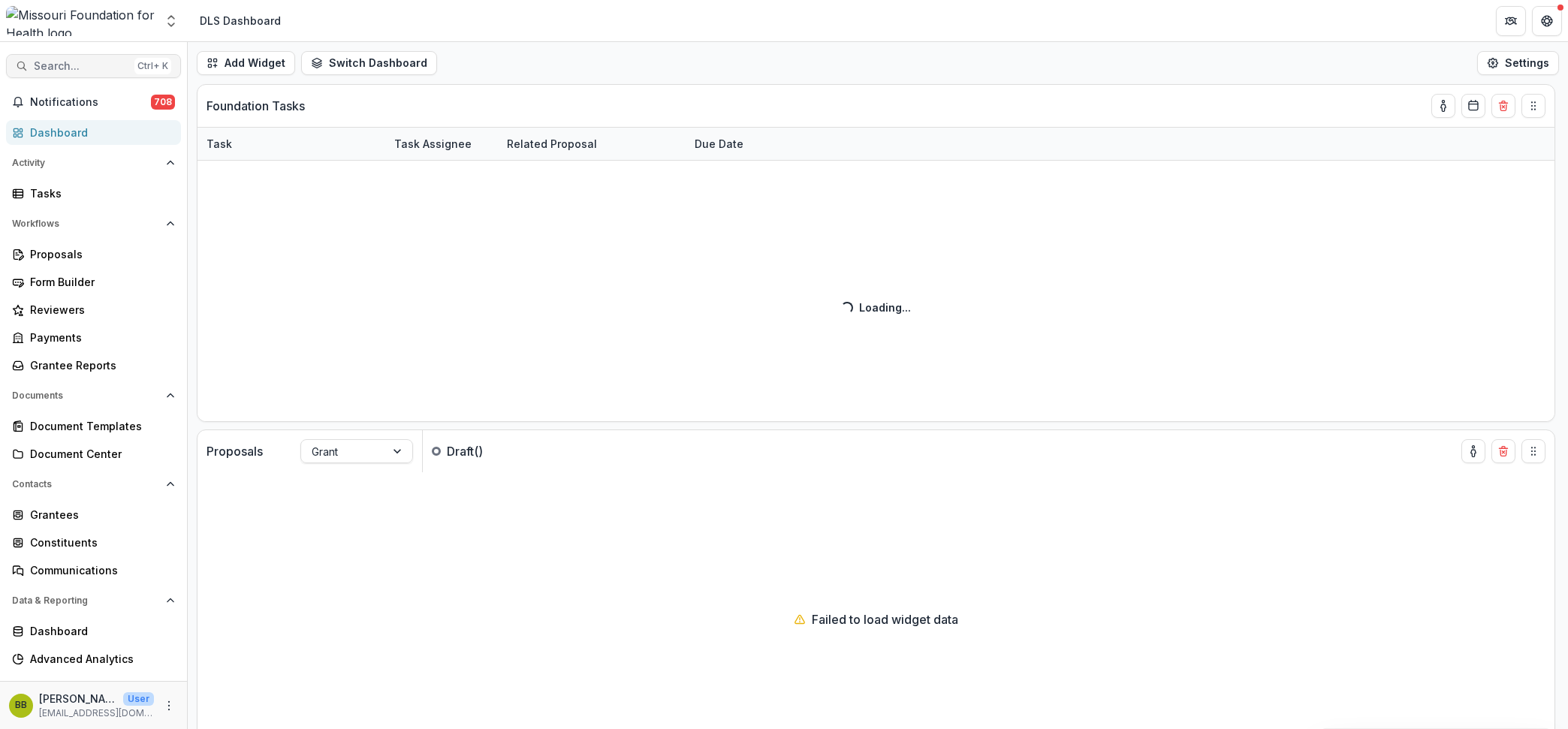
click at [83, 64] on span "Search..." at bounding box center [80, 66] width 94 height 12
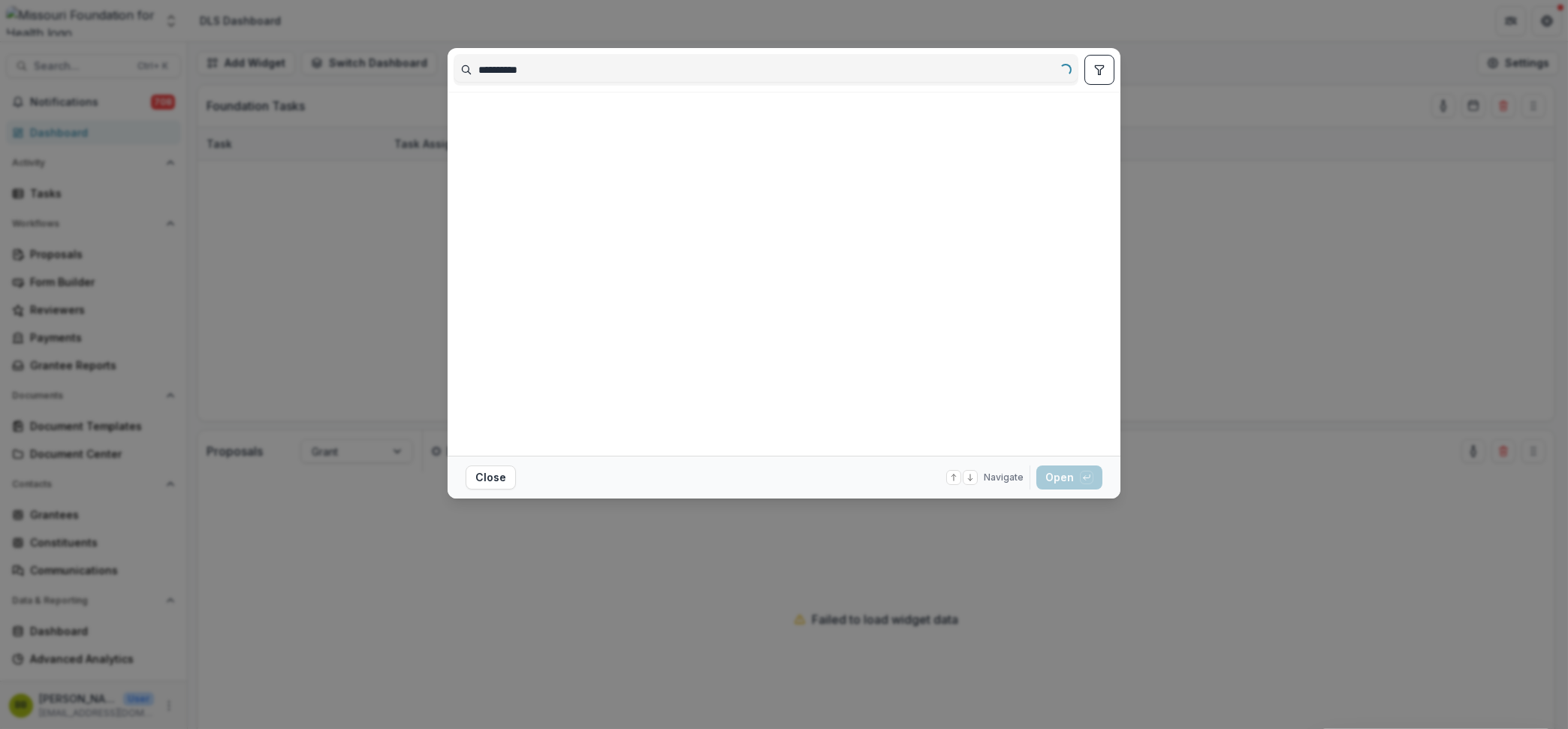
type input "**********"
click at [668, 268] on div at bounding box center [781, 274] width 655 height 352
click at [1105, 70] on icon "toggle filters" at bounding box center [1099, 70] width 12 height 12
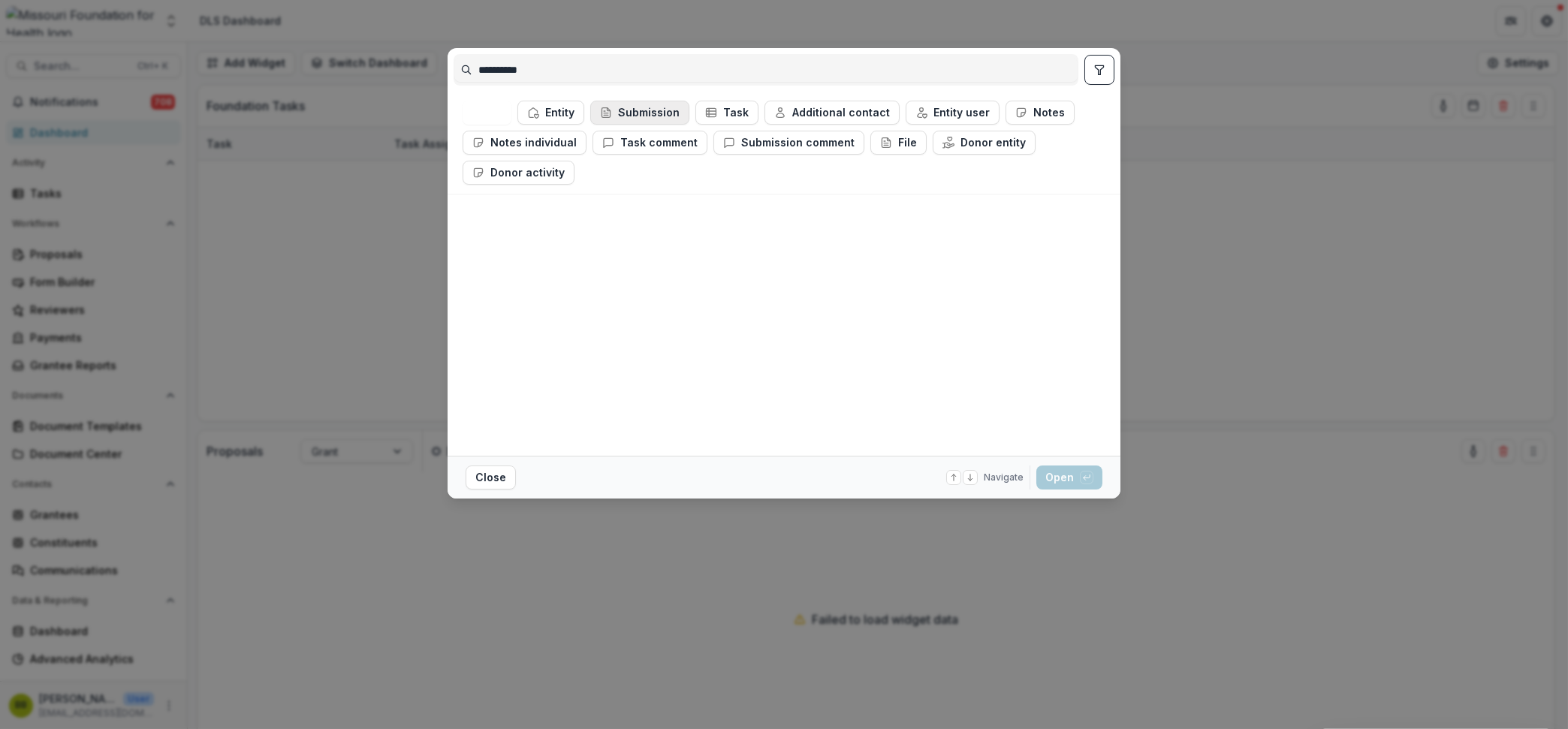
click at [634, 106] on button "Submission" at bounding box center [640, 112] width 99 height 24
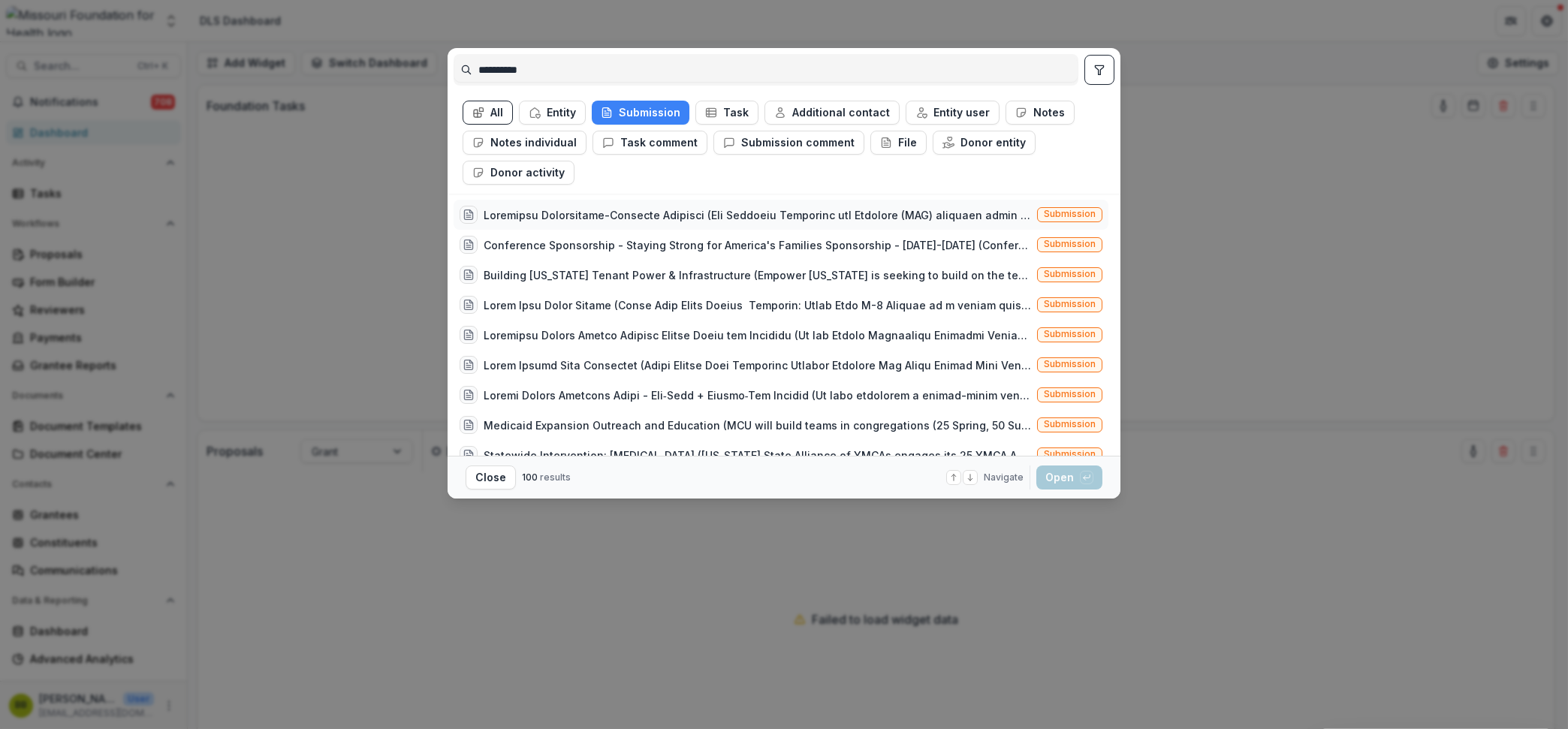
click at [615, 209] on div at bounding box center [757, 215] width 548 height 16
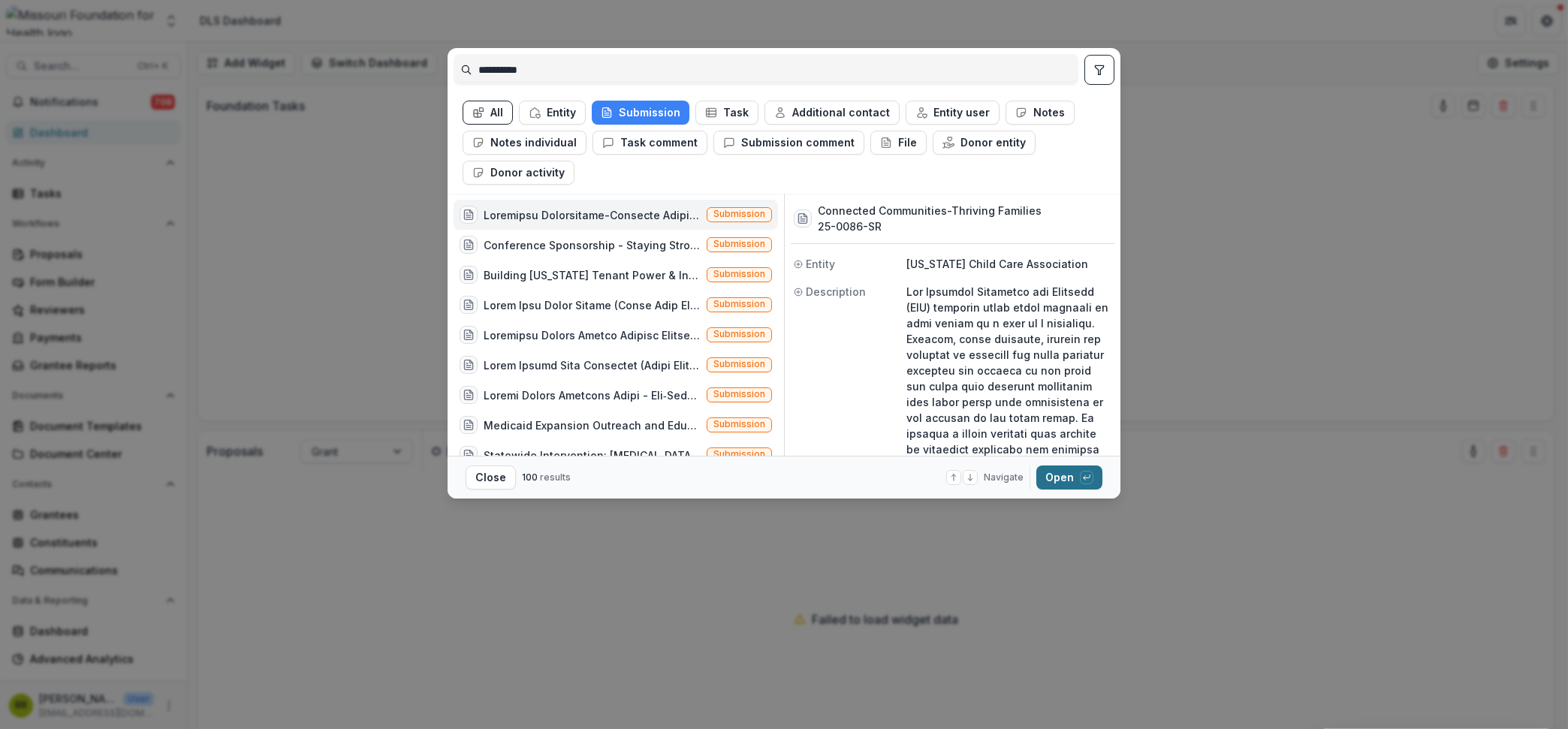
click at [1060, 469] on button "Open with enter key" at bounding box center [1069, 477] width 66 height 24
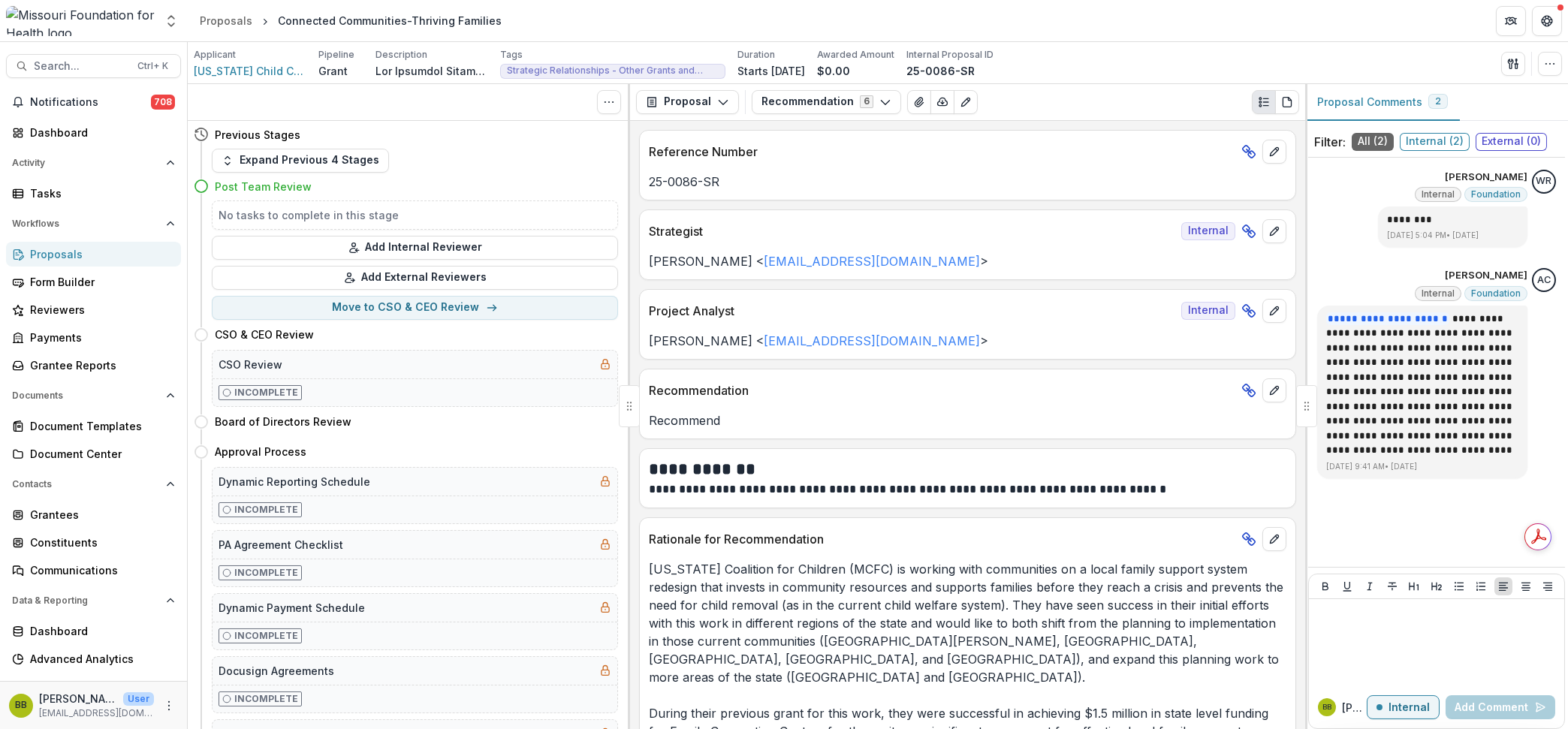
click at [1517, 75] on div "Applicant [US_STATE] Child Care Association Pipeline Grant Description Descript…" at bounding box center [878, 63] width 1369 height 31
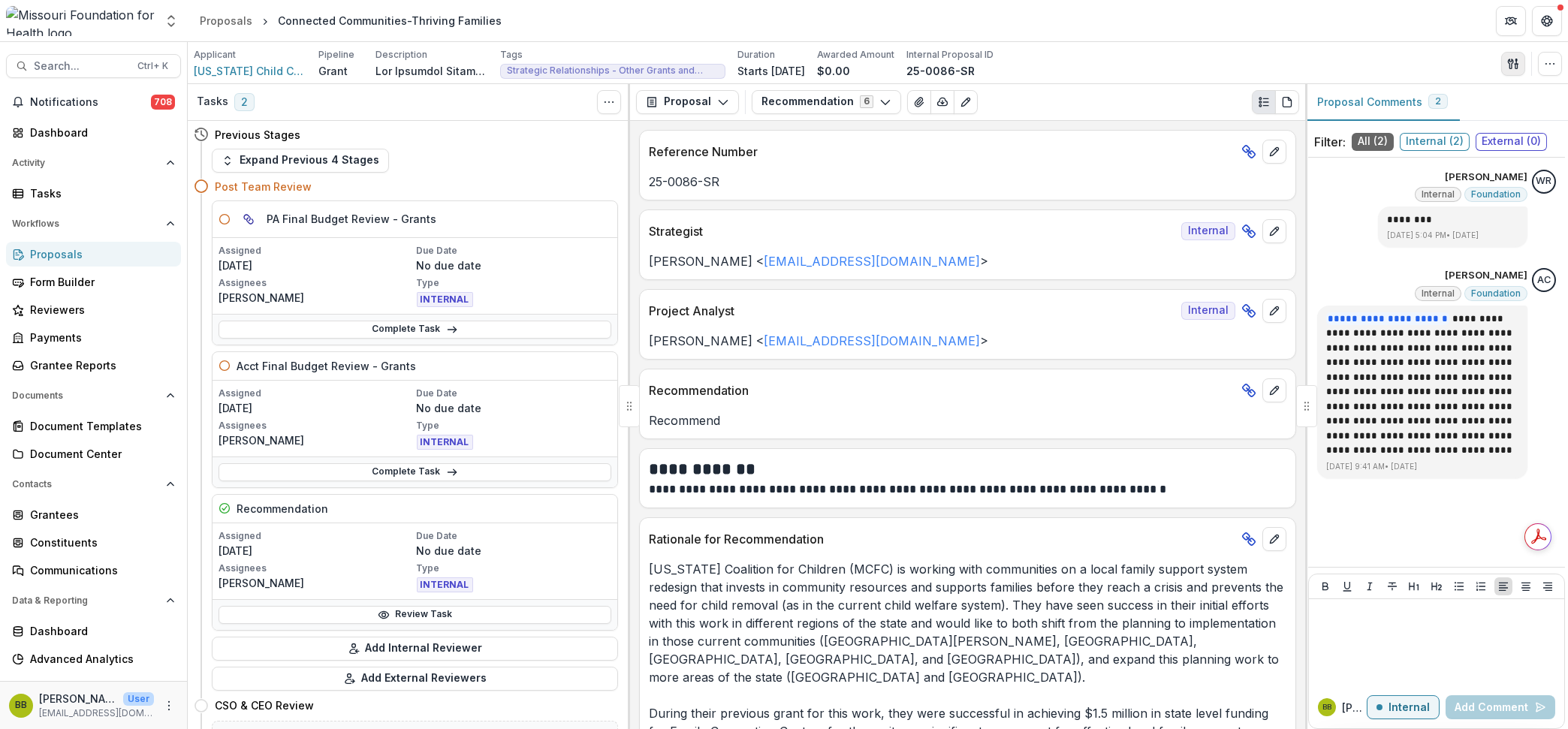
click at [1517, 68] on icon "button" at bounding box center [1517, 65] width 3 height 4
click at [1465, 124] on button "Proposal Files" at bounding box center [1441, 123] width 161 height 25
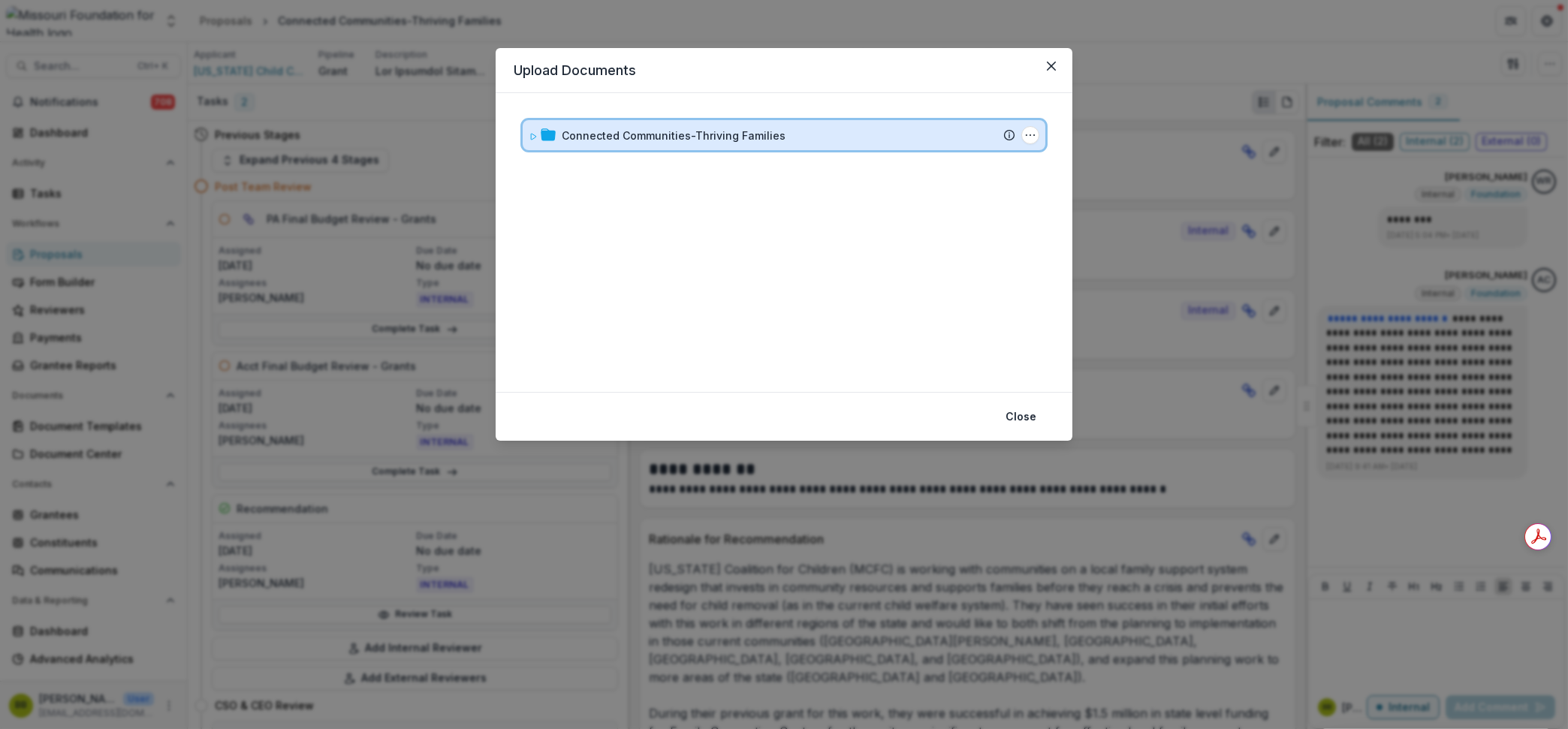
click at [530, 133] on icon at bounding box center [533, 137] width 9 height 9
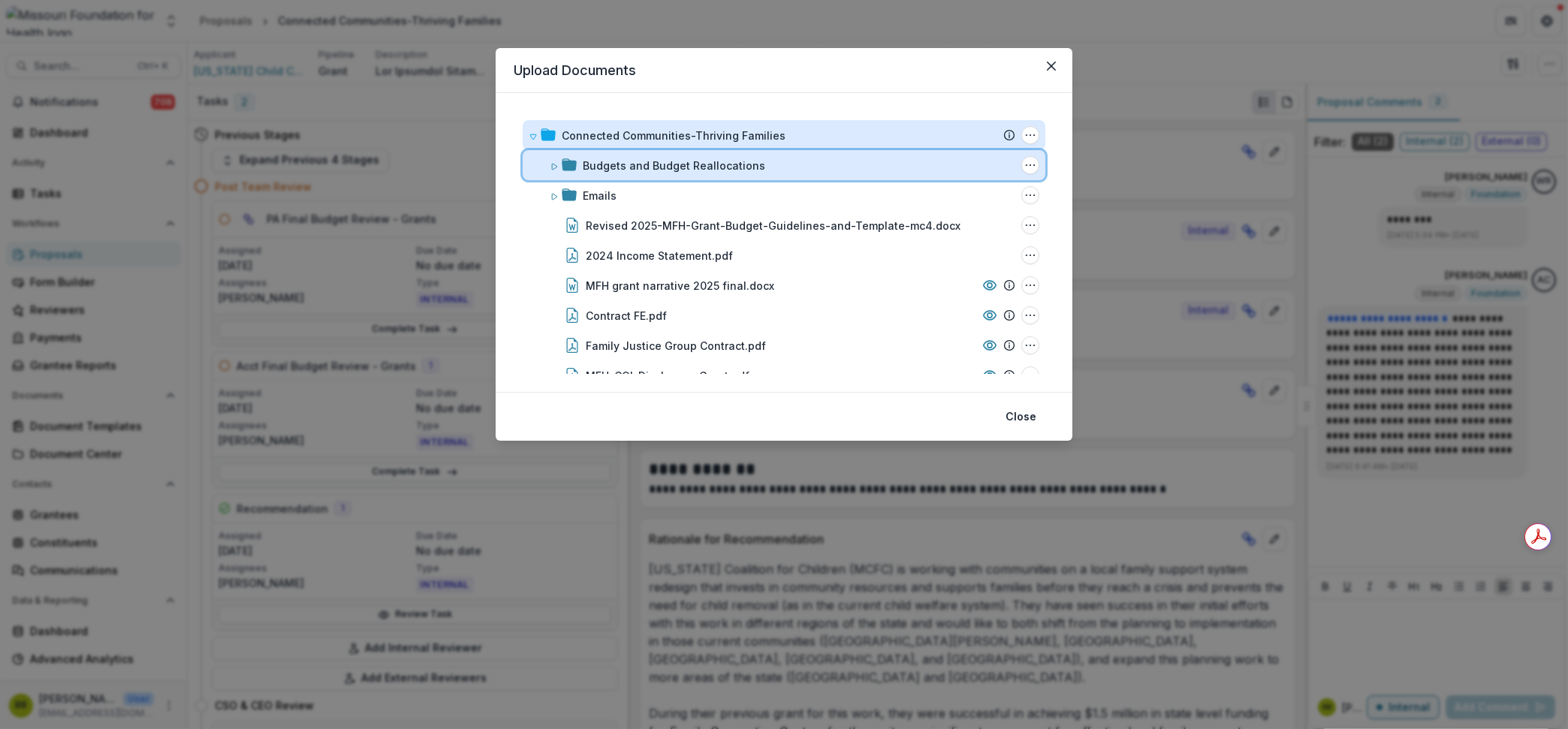
click at [551, 159] on span at bounding box center [554, 166] width 9 height 16
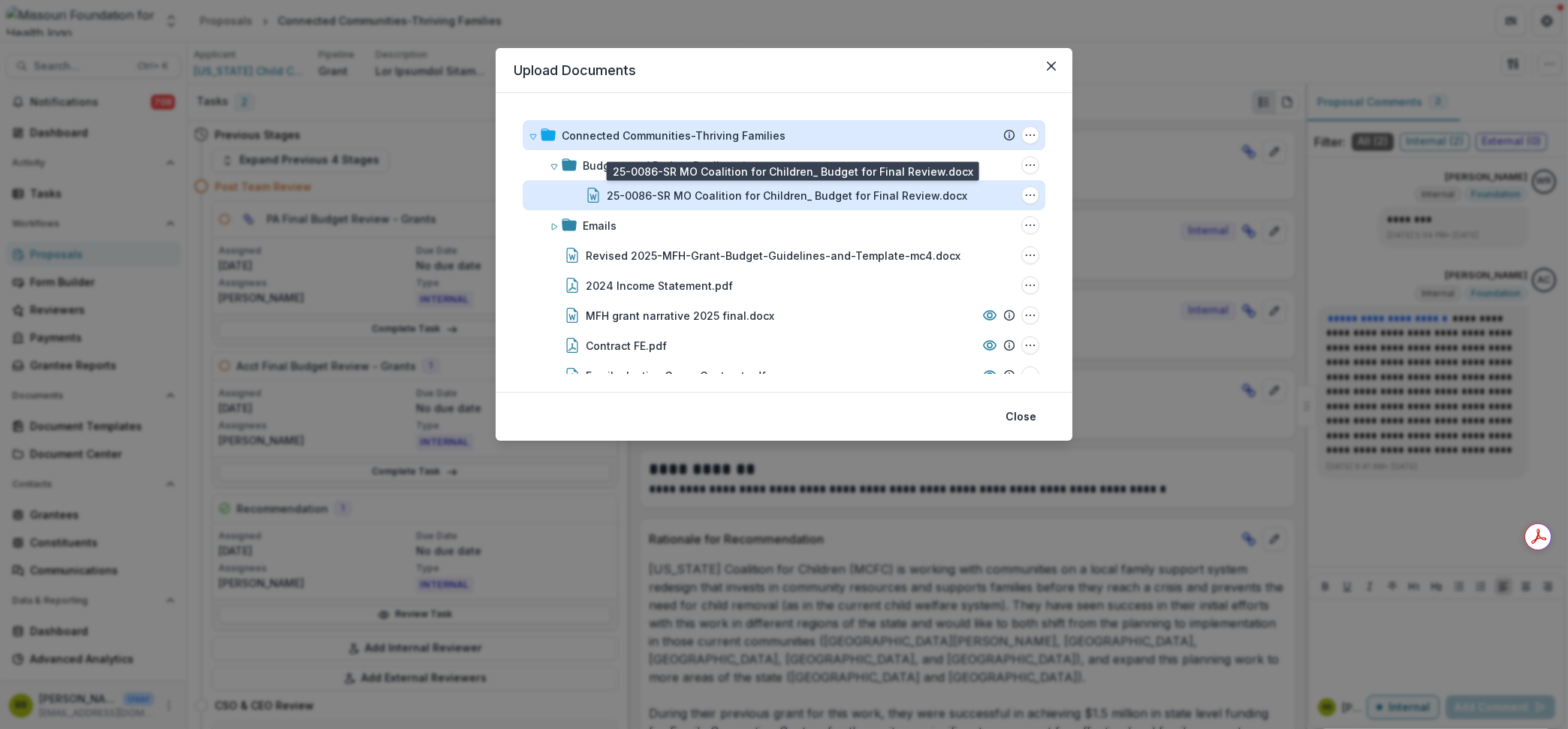
click at [787, 194] on div "25-0086-SR MO Coalition for Children_ Budget for Final Review.docx" at bounding box center [787, 196] width 361 height 16
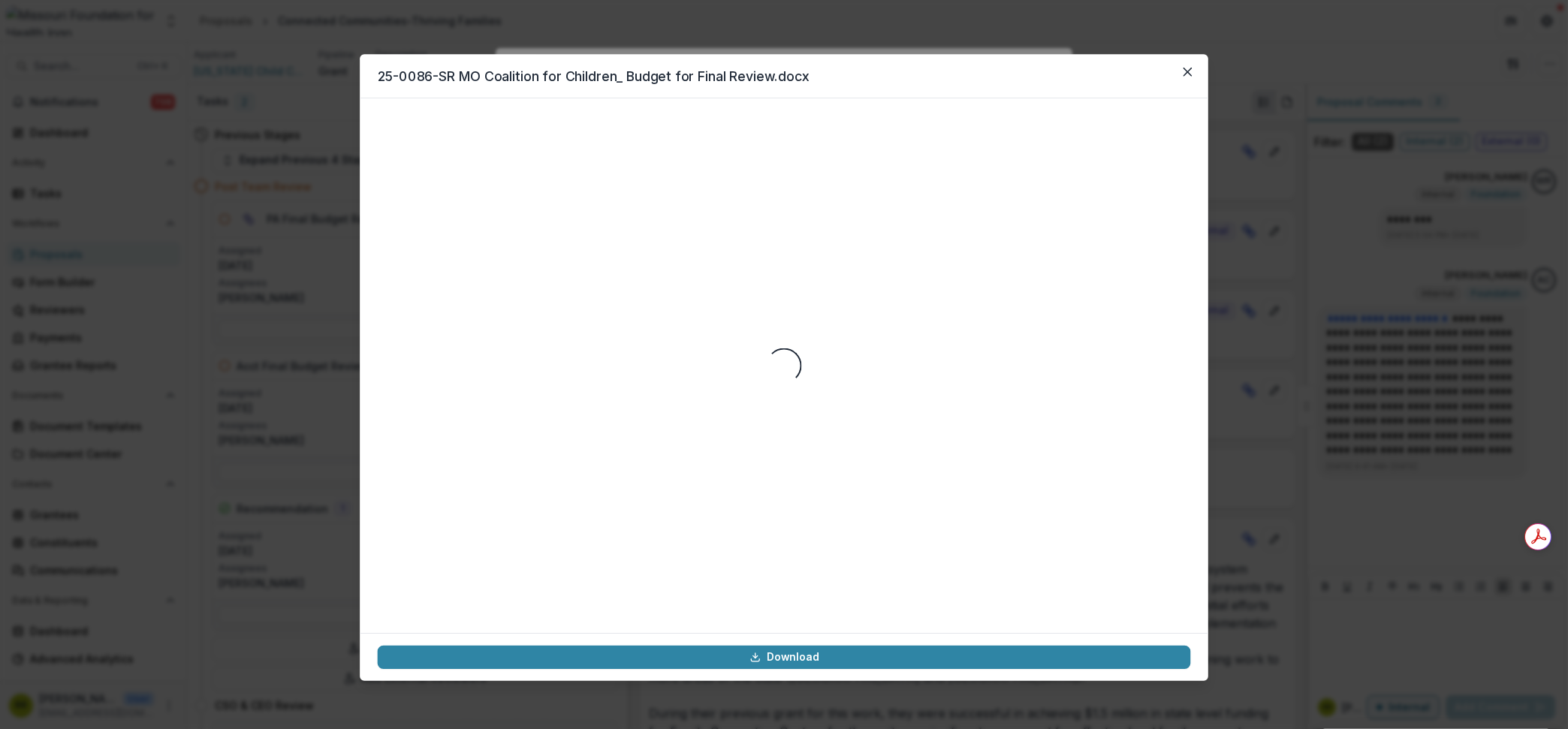
click at [787, 194] on div "Loading..." at bounding box center [784, 366] width 814 height 500
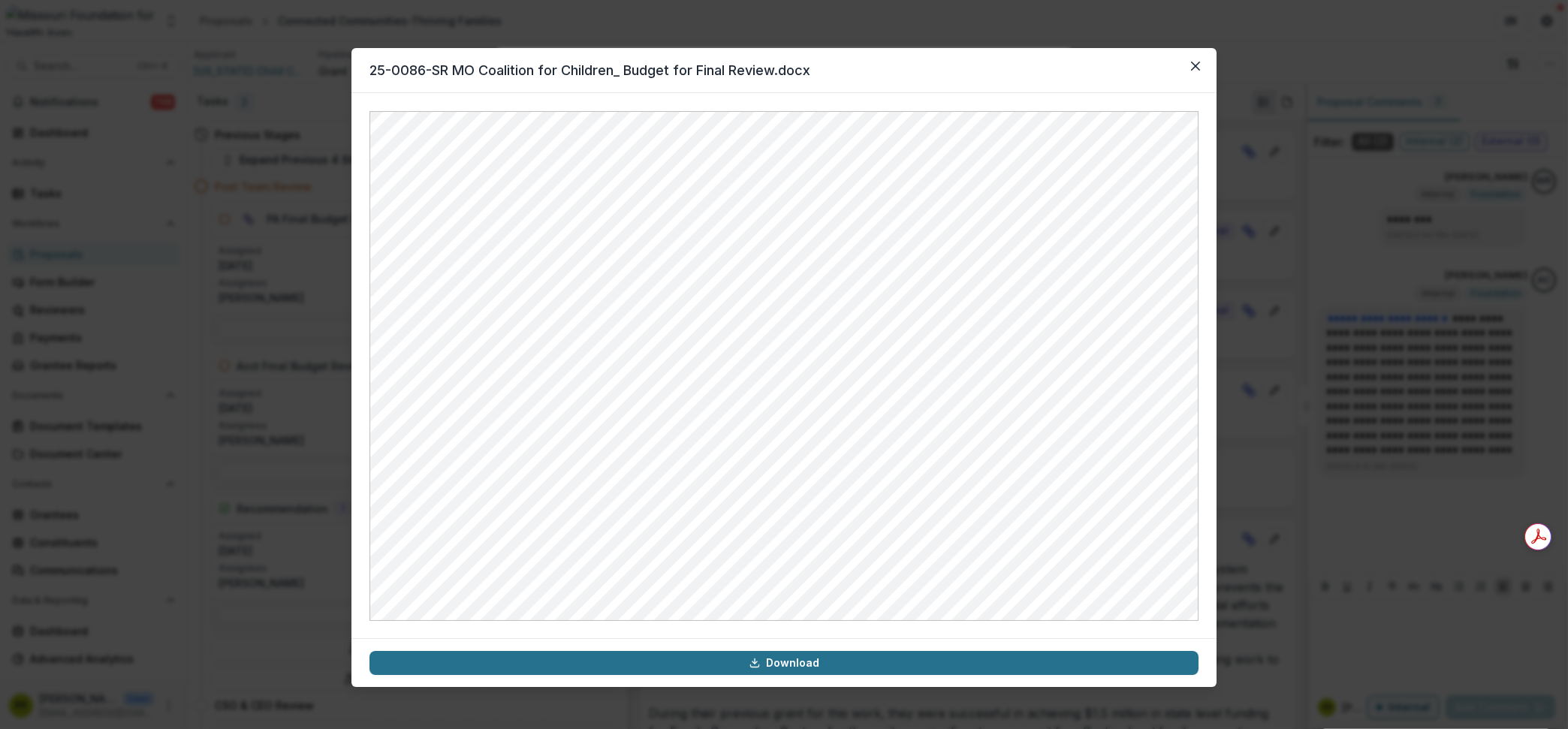
click at [781, 665] on link "Download" at bounding box center [784, 663] width 829 height 24
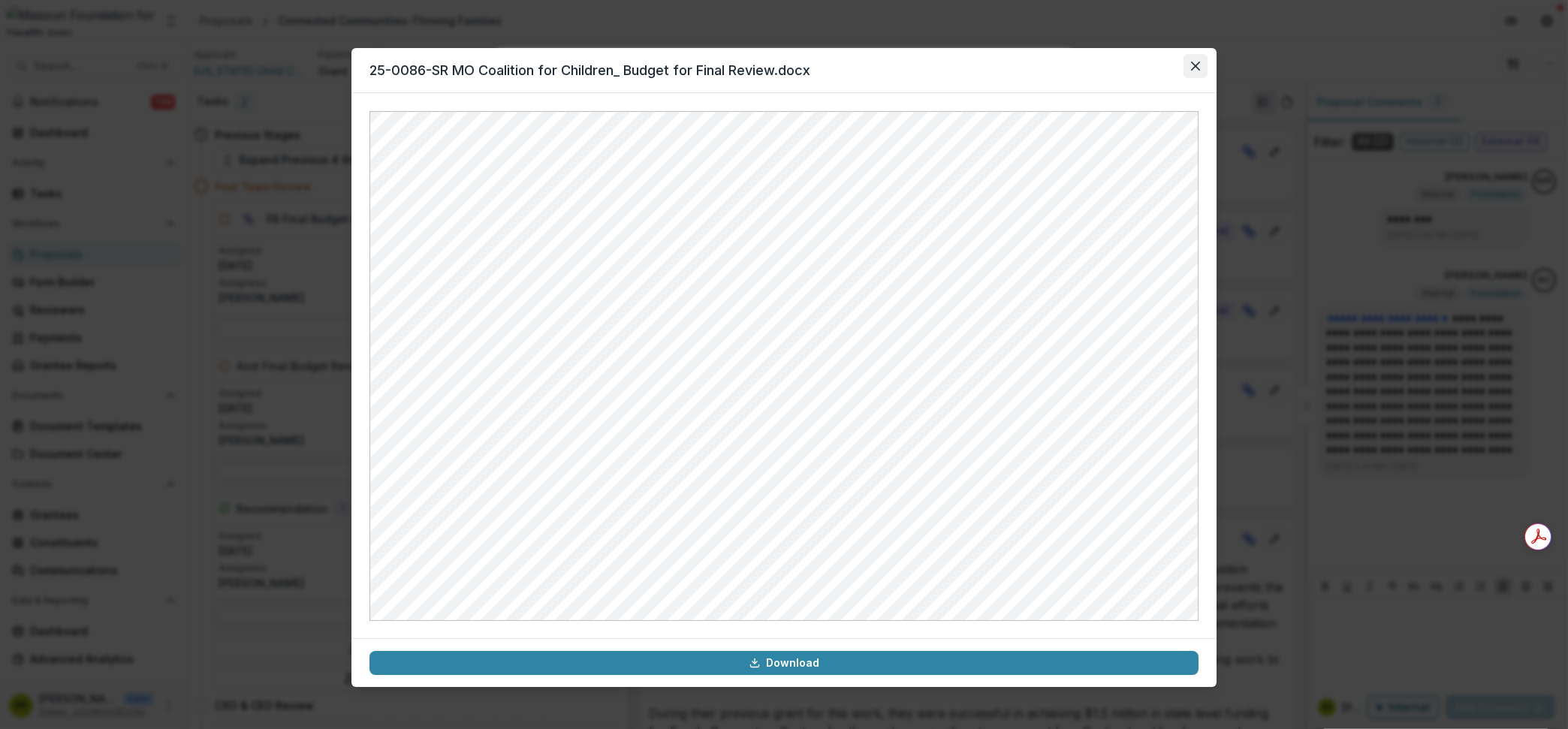
click at [1193, 63] on icon "Close" at bounding box center [1196, 66] width 9 height 9
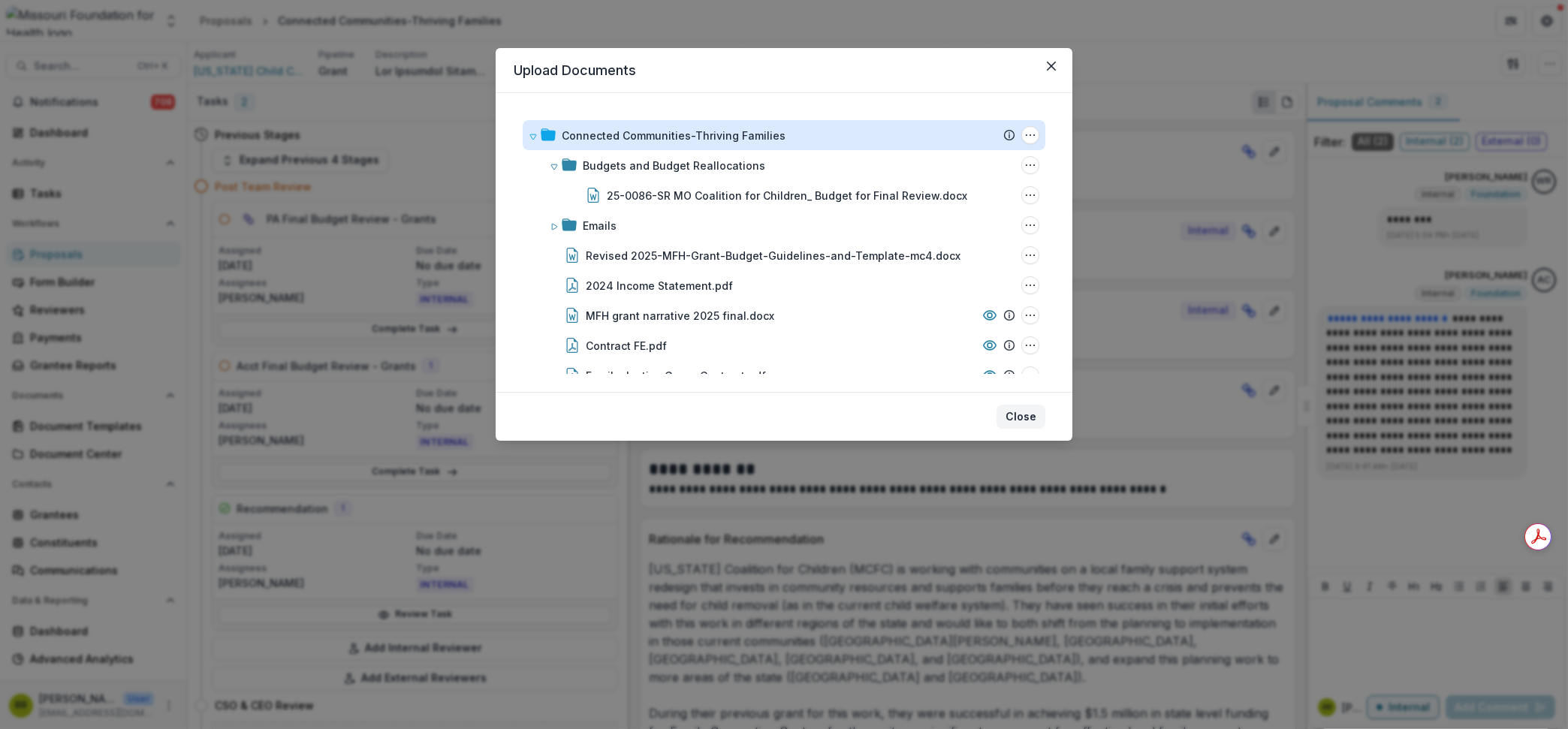
click at [1022, 406] on button "Close" at bounding box center [1021, 417] width 49 height 24
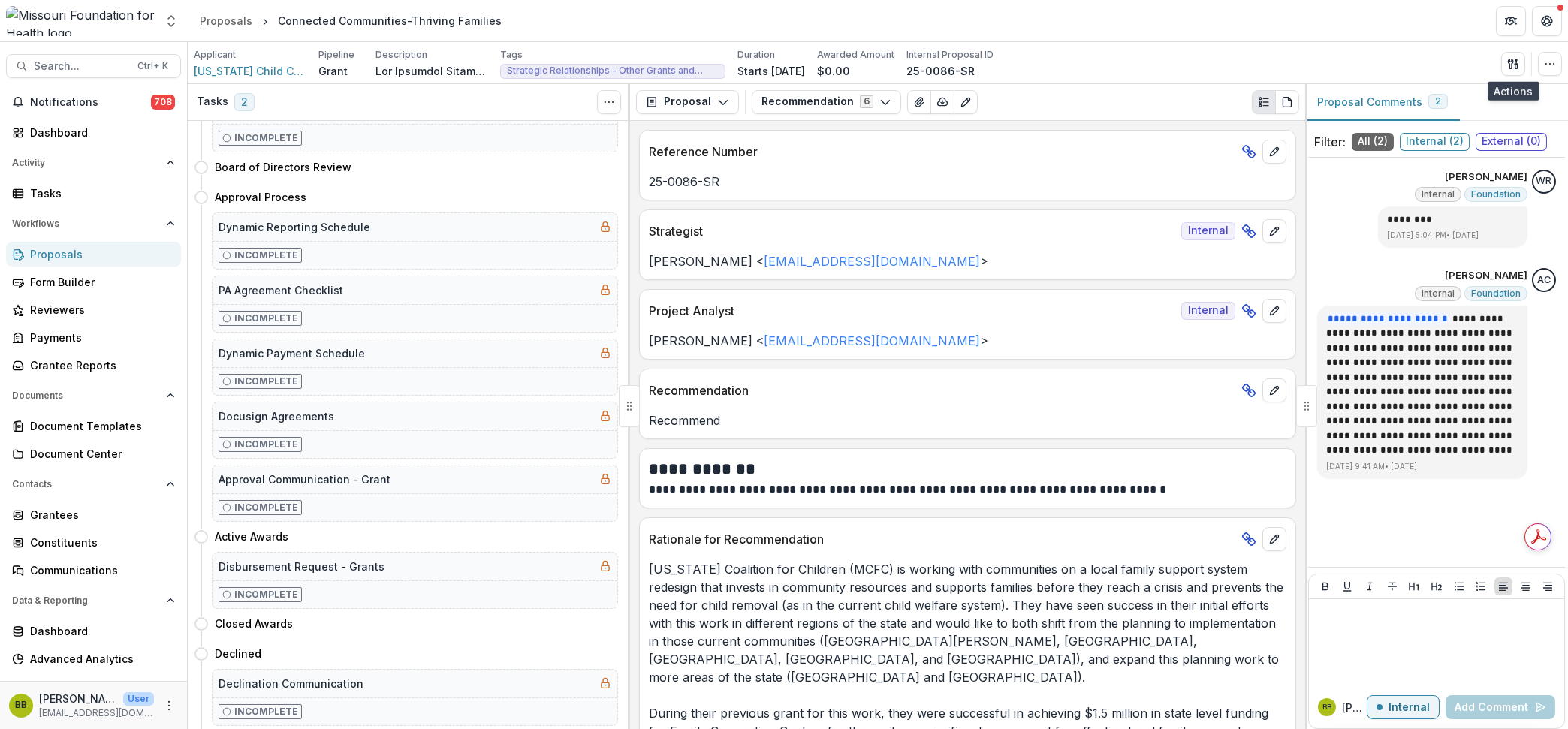
scroll to position [654, 0]
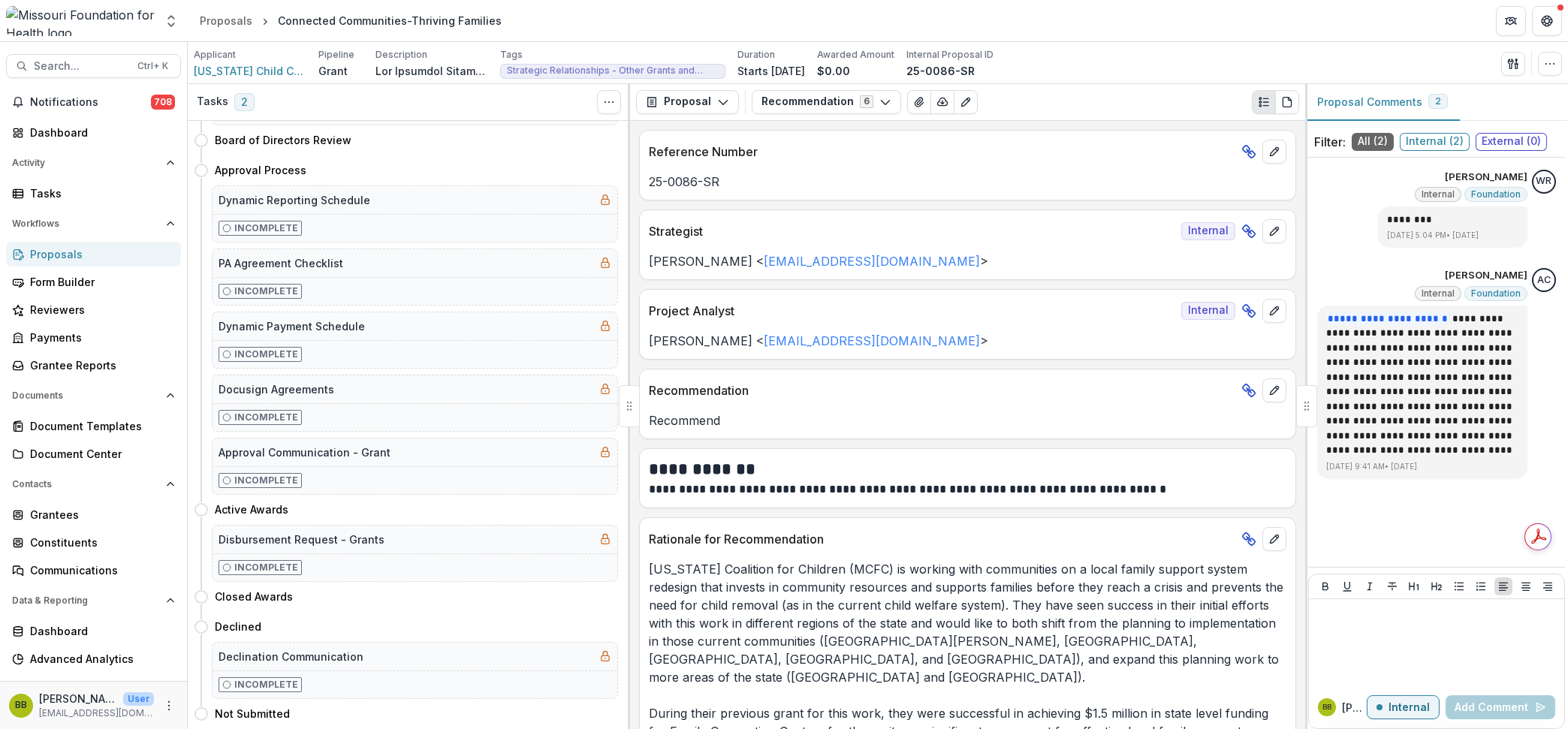
click at [1457, 141] on span "Internal ( 2 )" at bounding box center [1435, 142] width 70 height 18
click at [1369, 147] on span "All ( 2 )" at bounding box center [1373, 142] width 42 height 18
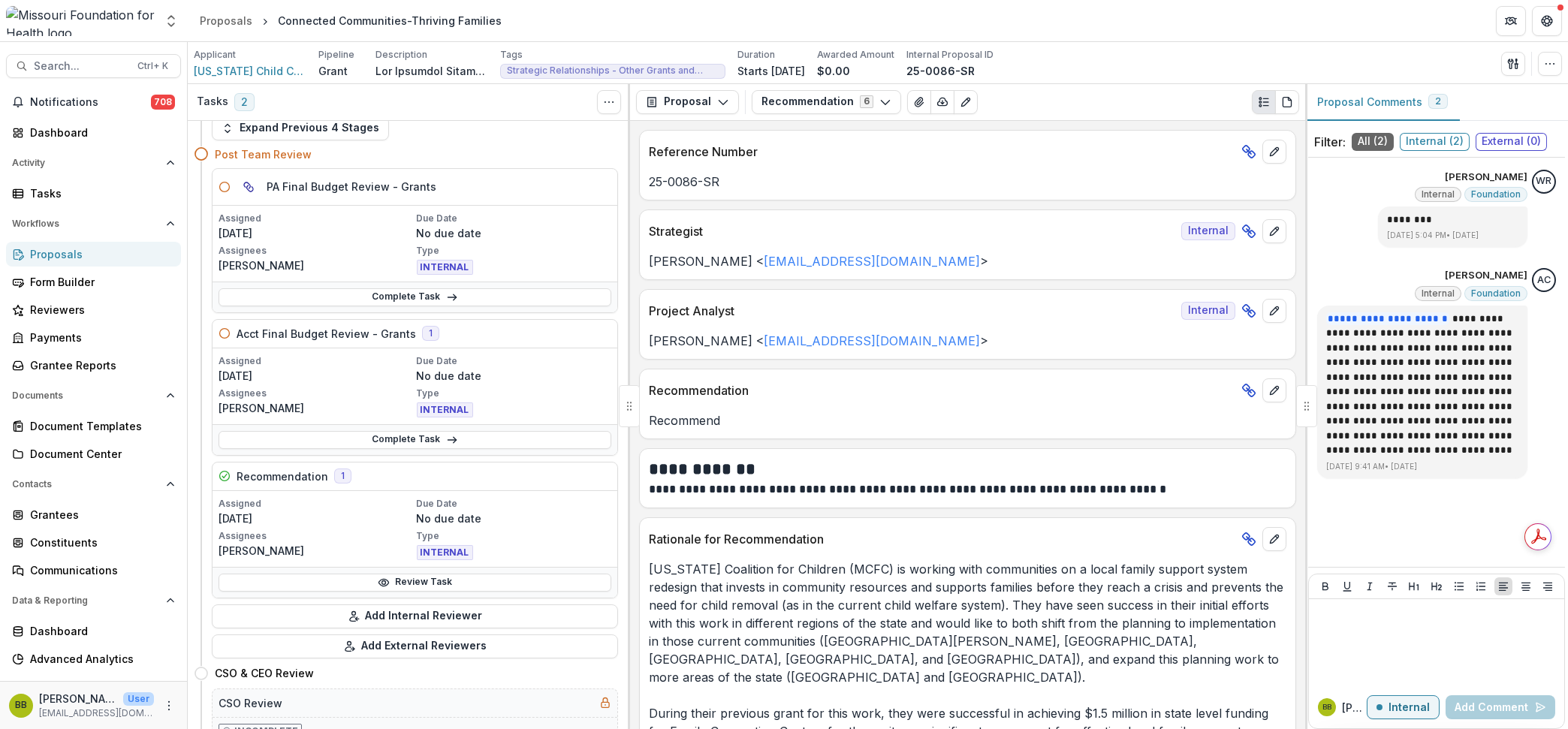
scroll to position [0, 0]
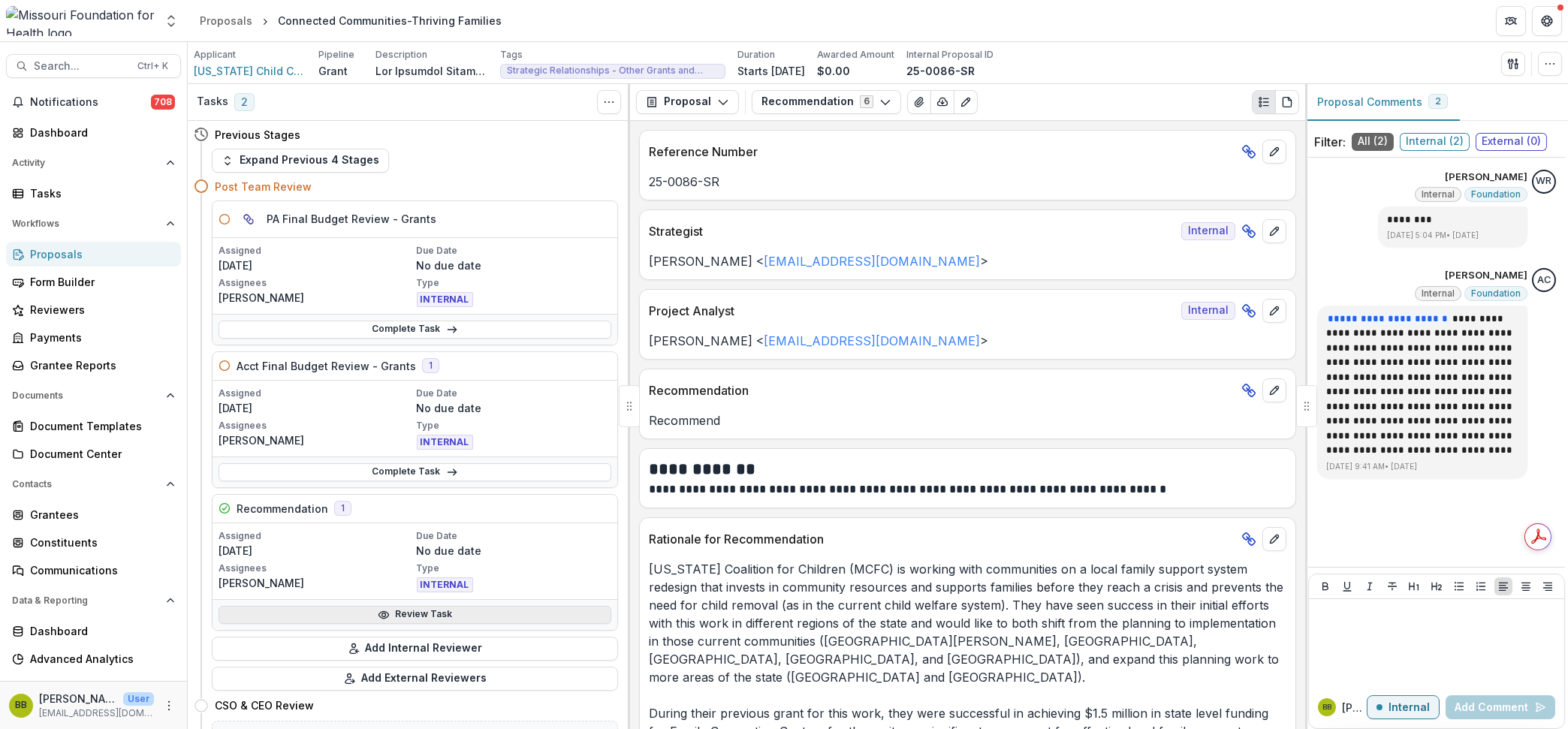
click at [467, 615] on link "Review Task" at bounding box center [415, 615] width 393 height 18
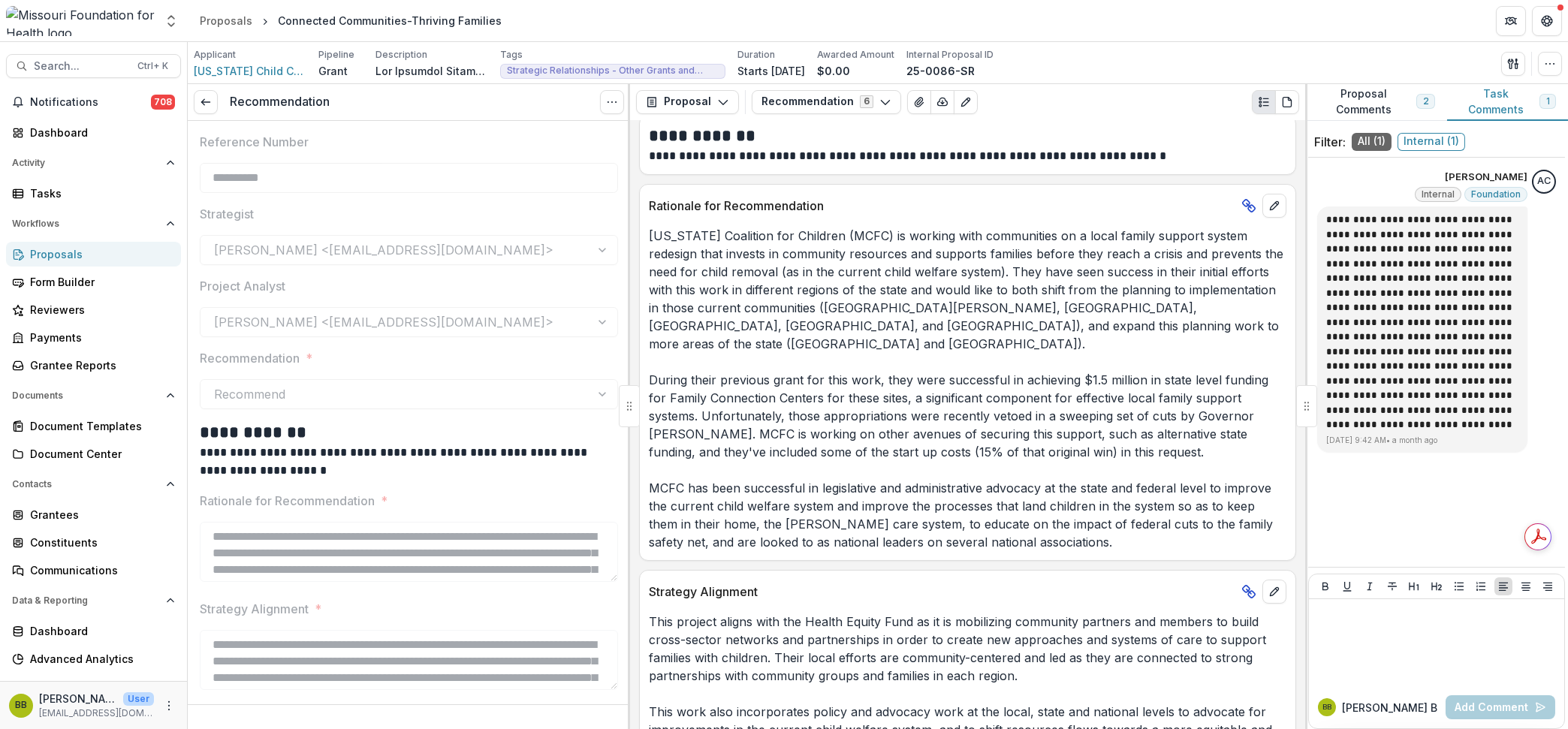
scroll to position [362, 0]
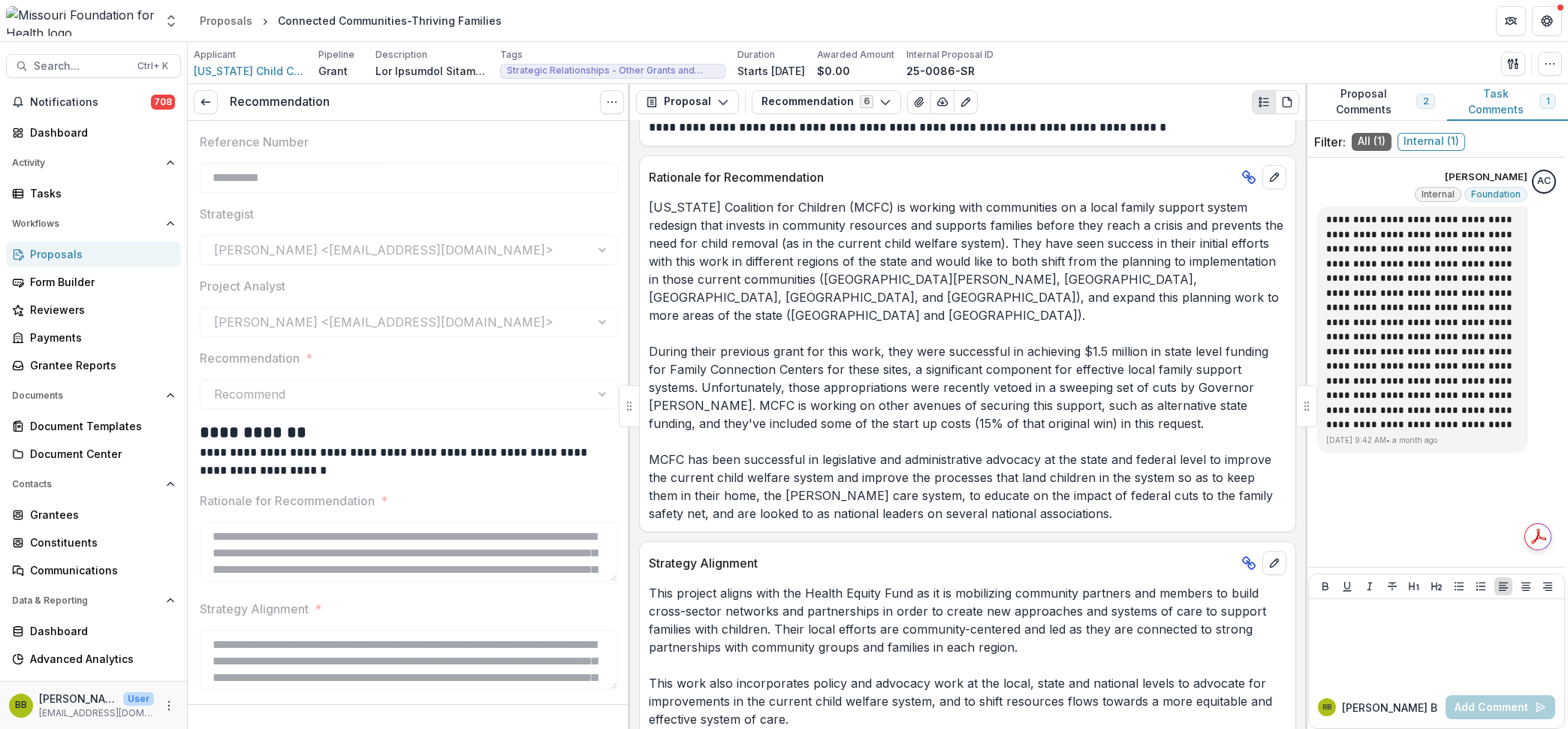
click at [1498, 92] on button "Task Comments 1" at bounding box center [1507, 102] width 121 height 37
click at [1459, 143] on span "Internal ( 1 )" at bounding box center [1431, 142] width 68 height 18
click at [1352, 152] on div "Filter: All ( 1 ) Internal ( 1 )" at bounding box center [1437, 142] width 257 height 31
click at [1374, 148] on span "All ( 1 )" at bounding box center [1371, 142] width 40 height 18
click at [209, 105] on icon at bounding box center [206, 102] width 12 height 12
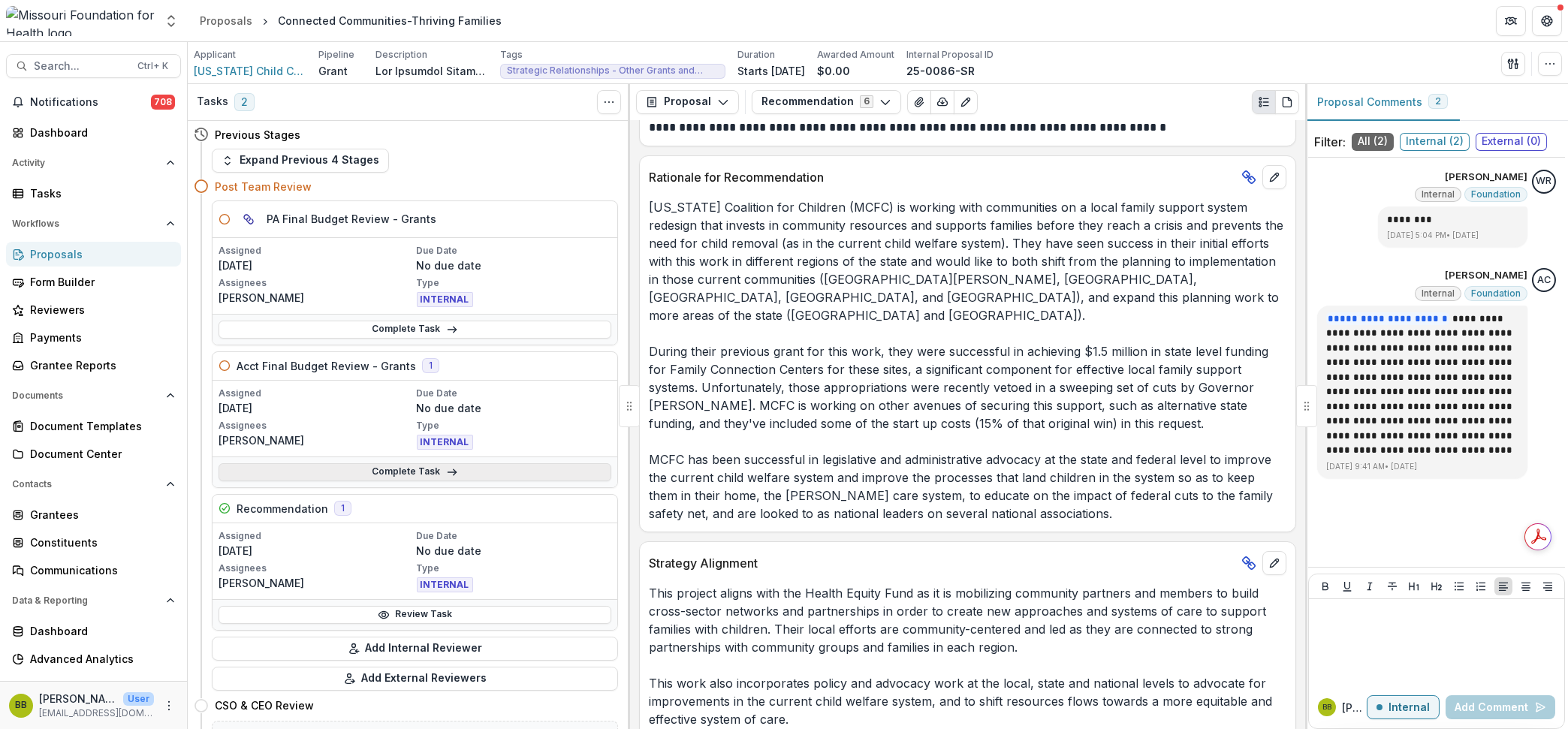
click at [410, 467] on link "Complete Task" at bounding box center [415, 472] width 393 height 18
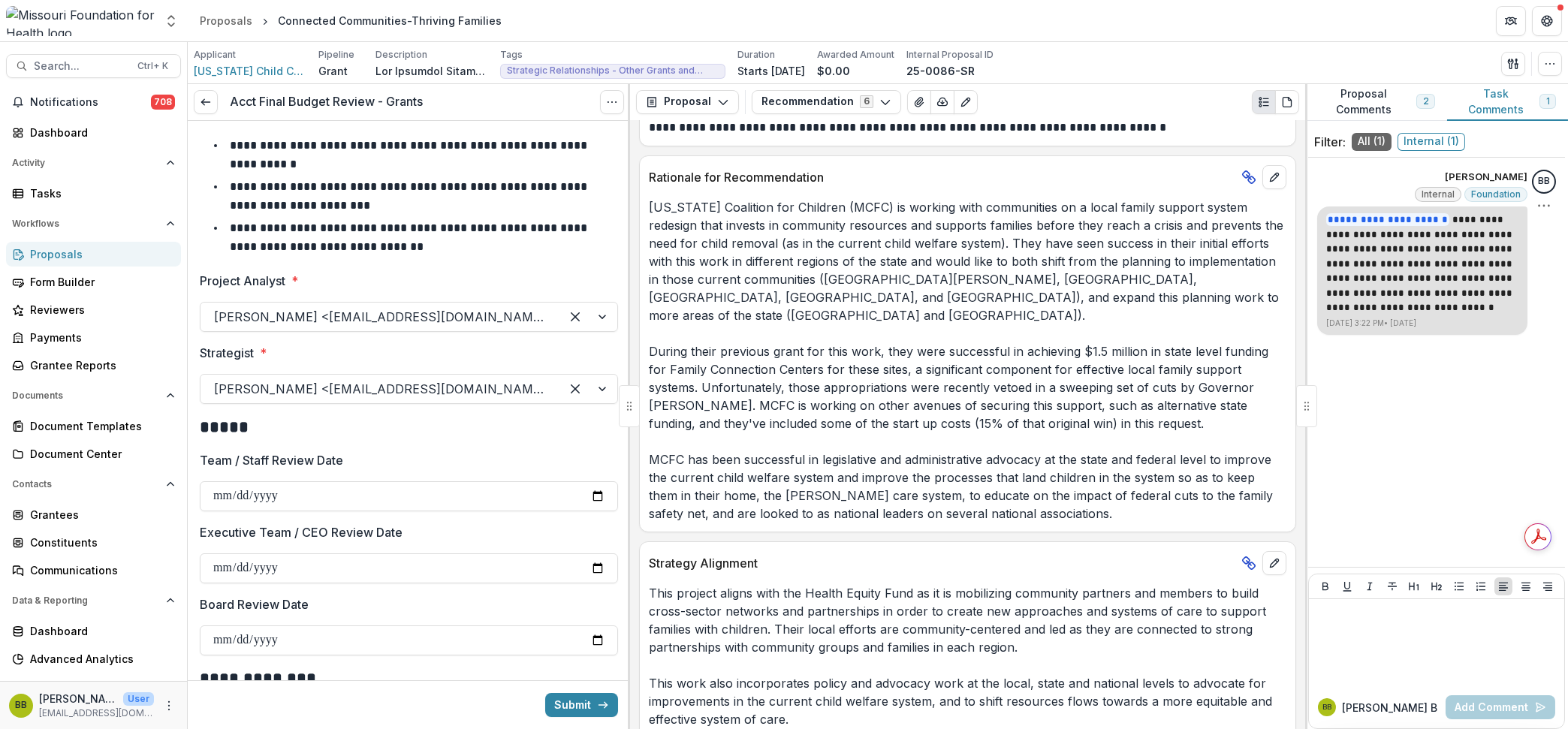
click at [1393, 295] on p "**********" at bounding box center [1422, 264] width 192 height 102
click at [1518, 73] on button "button" at bounding box center [1513, 64] width 24 height 24
click at [1450, 120] on button "Proposal Files" at bounding box center [1441, 123] width 161 height 25
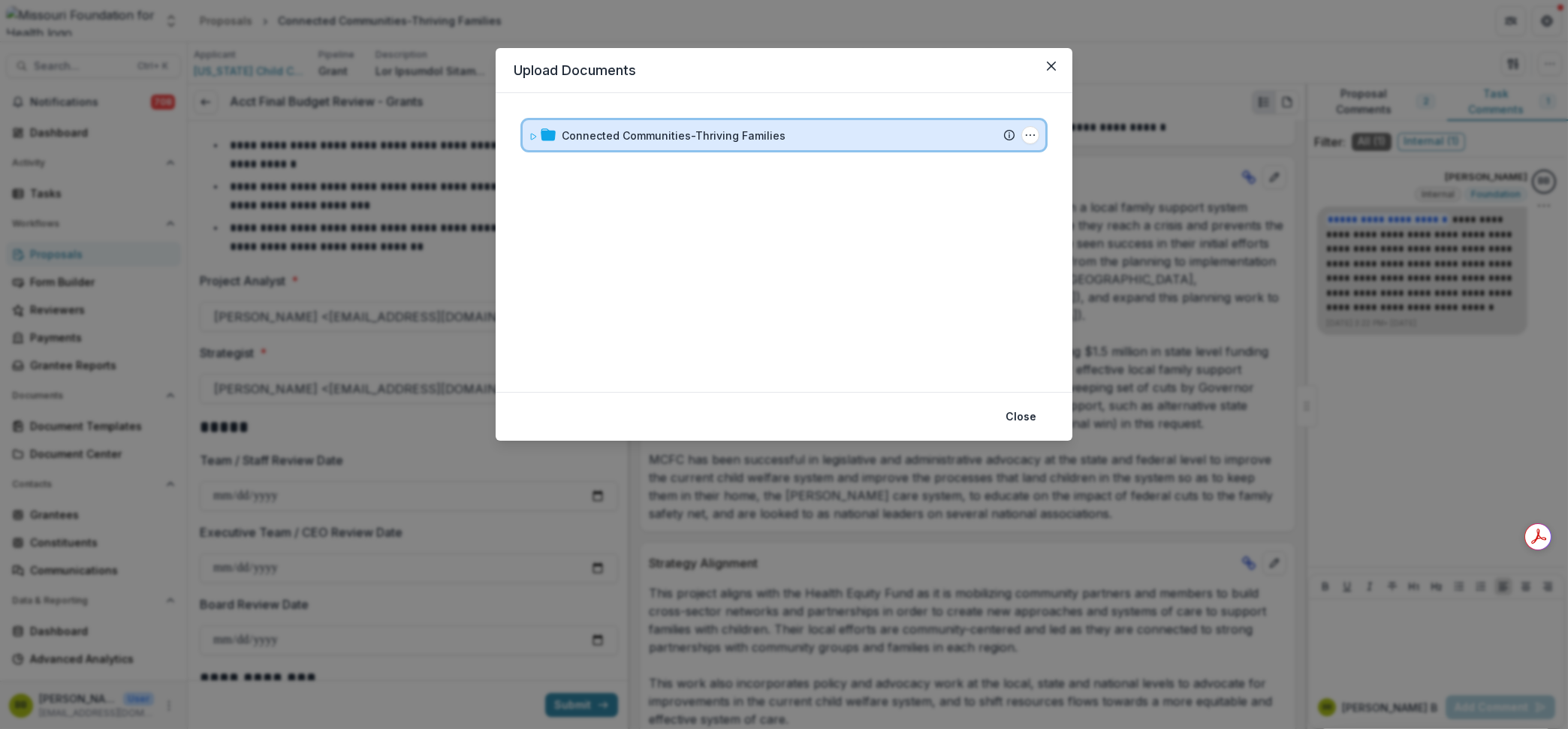
click at [531, 135] on icon at bounding box center [534, 137] width 5 height 6
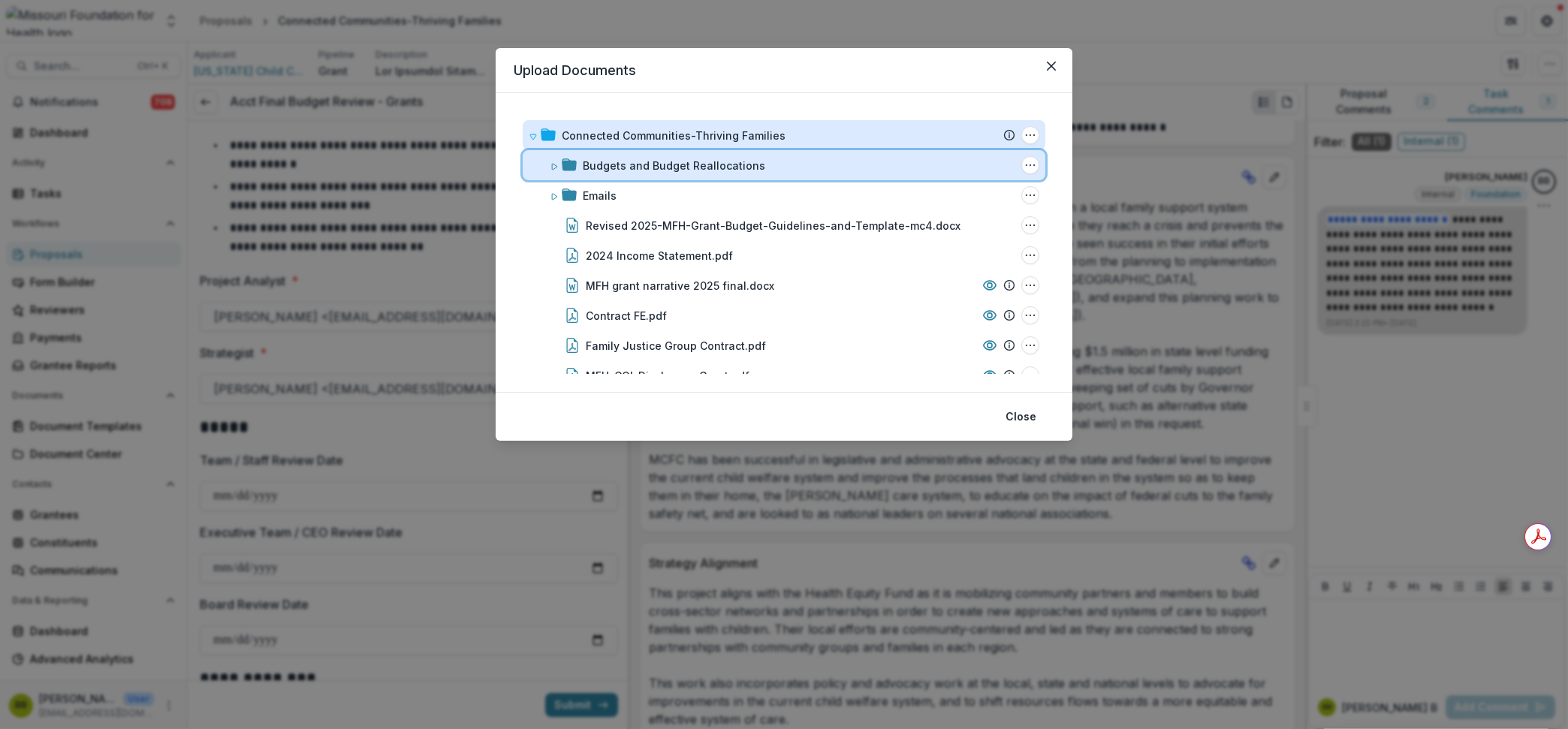
click at [555, 165] on icon at bounding box center [554, 167] width 9 height 9
